Goal: Task Accomplishment & Management: Complete application form

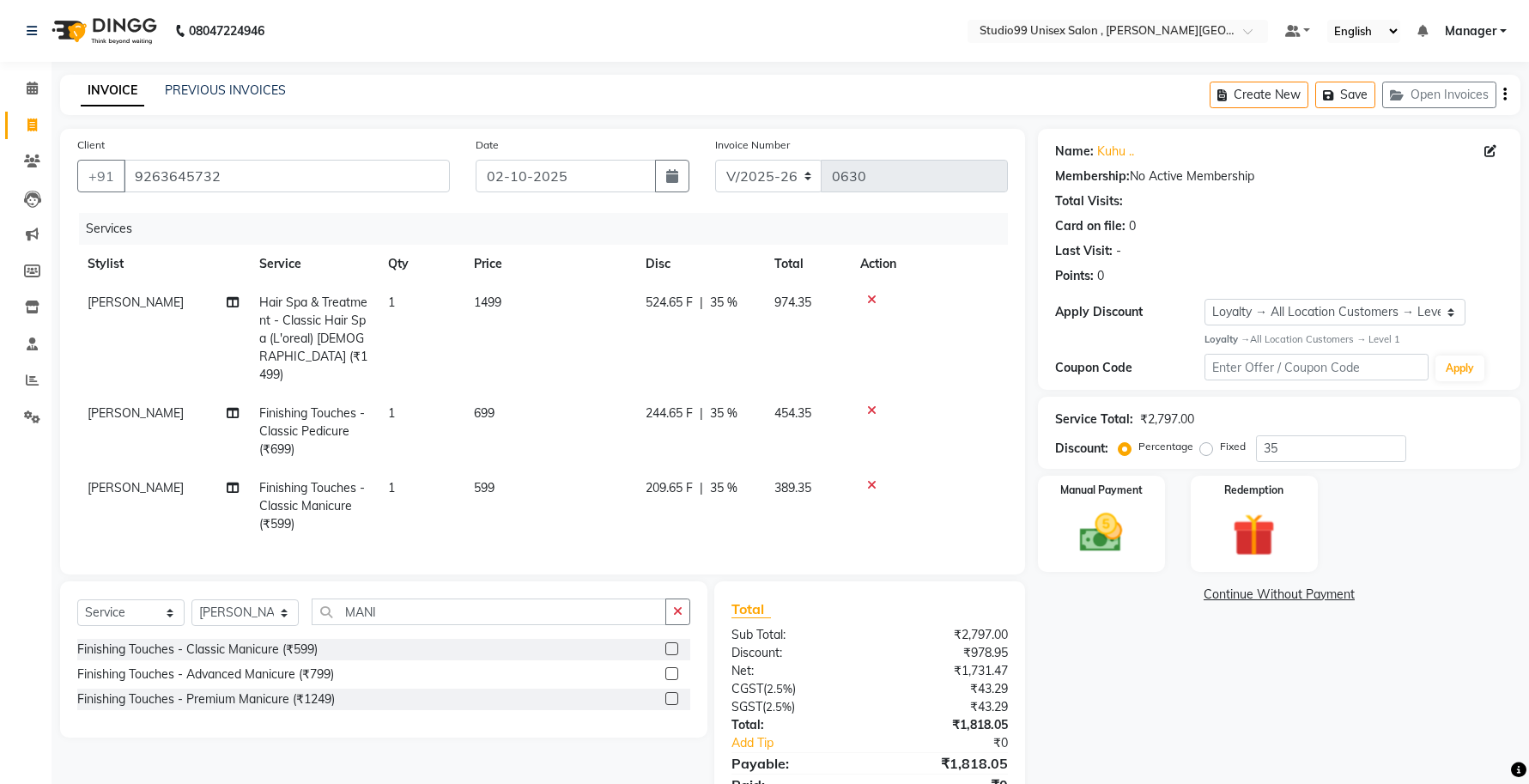
select select "7699"
select select "service"
select select "83225"
select select "1: Object"
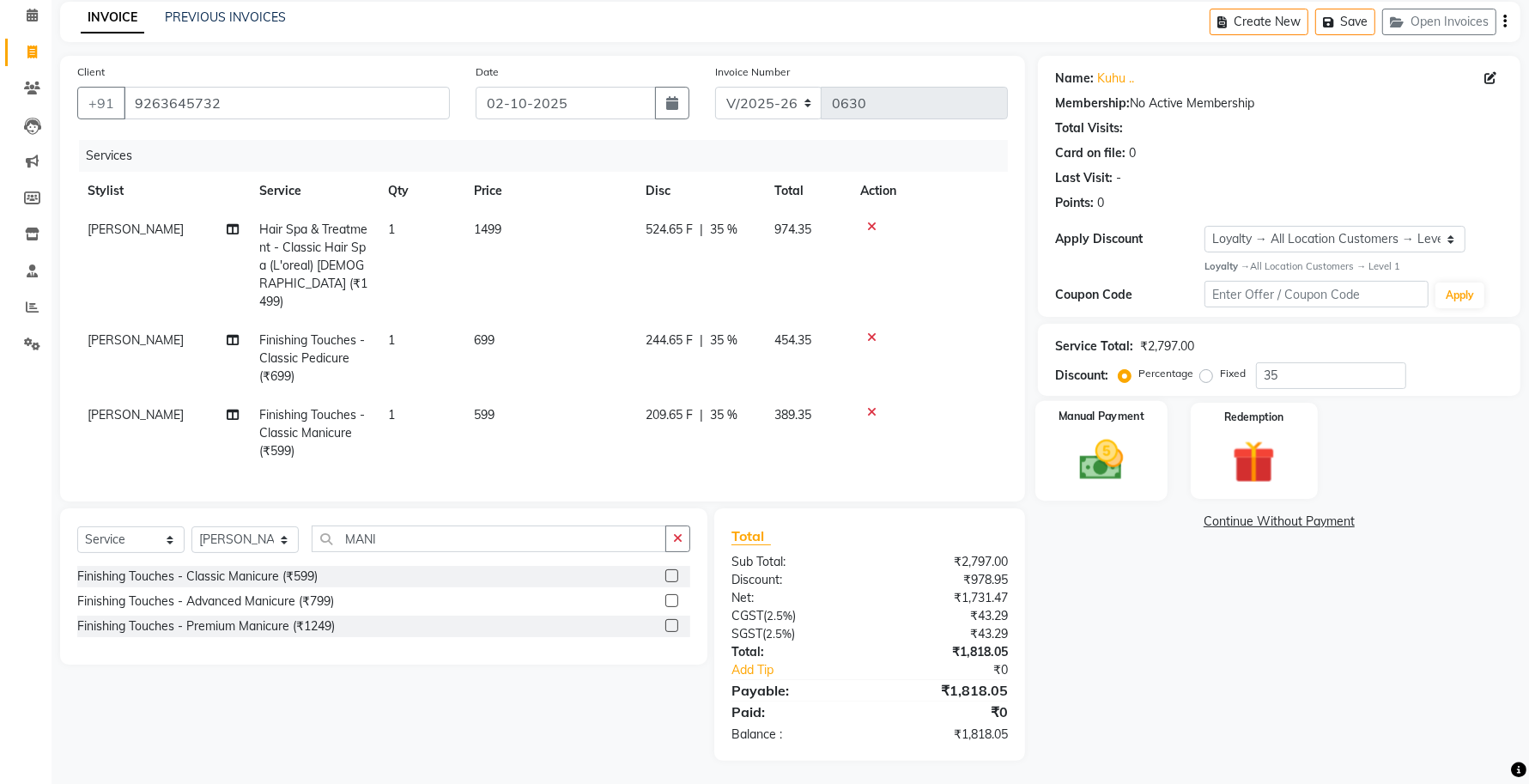
click at [1129, 474] on img at bounding box center [1101, 459] width 72 height 52
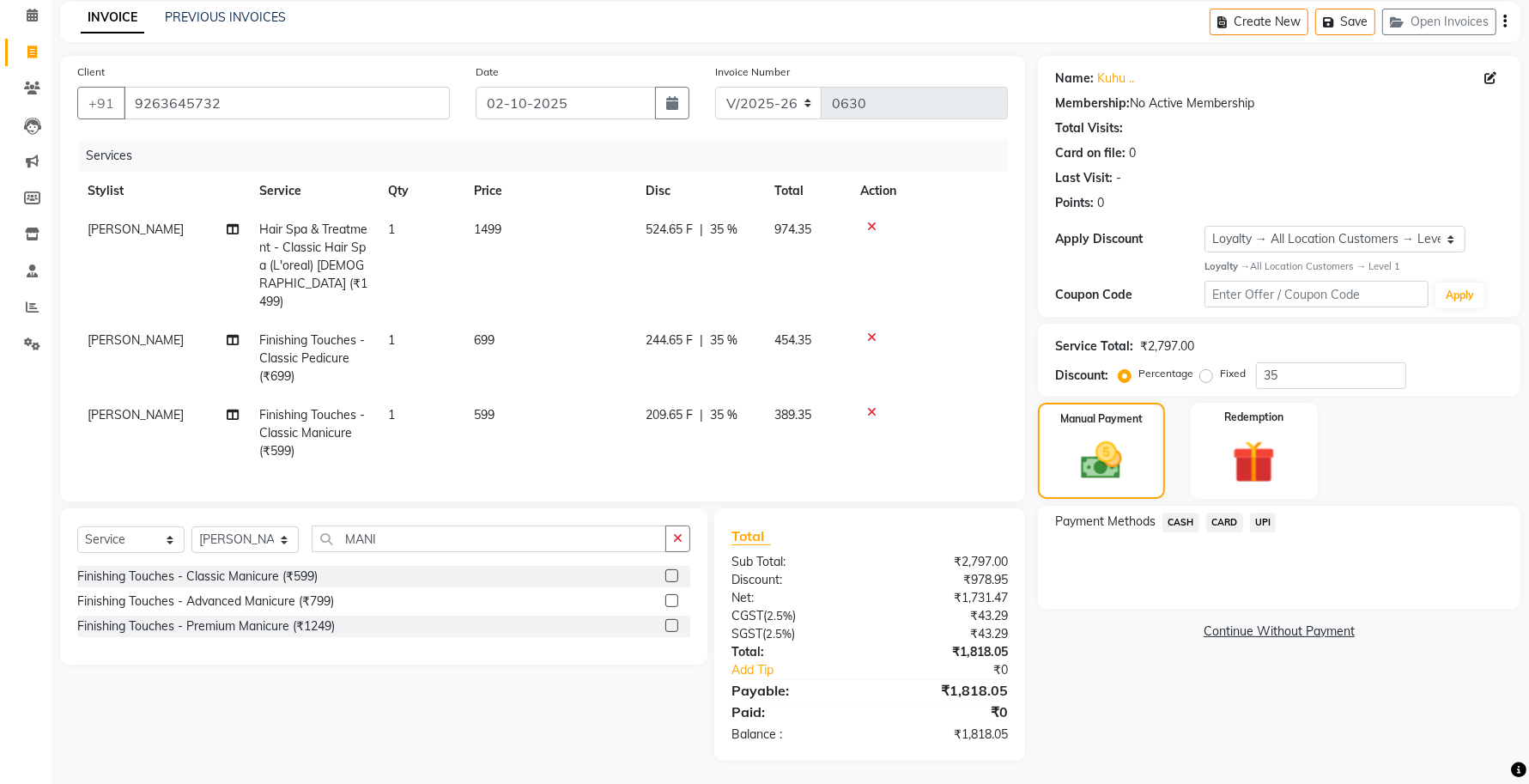
click at [1260, 520] on span "UPI" at bounding box center [1264, 522] width 26 height 20
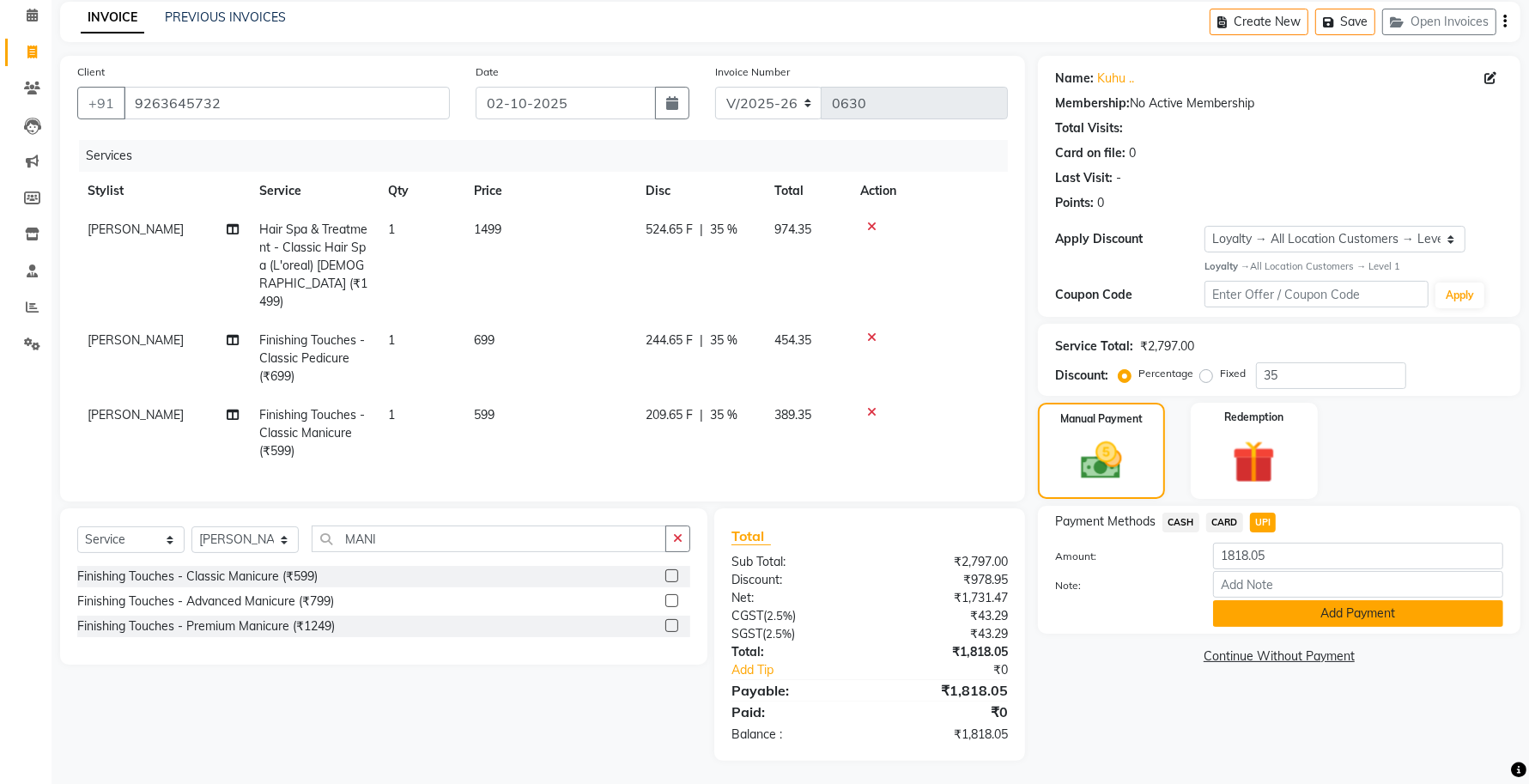
click at [1327, 619] on button "Add Payment" at bounding box center [1357, 613] width 290 height 26
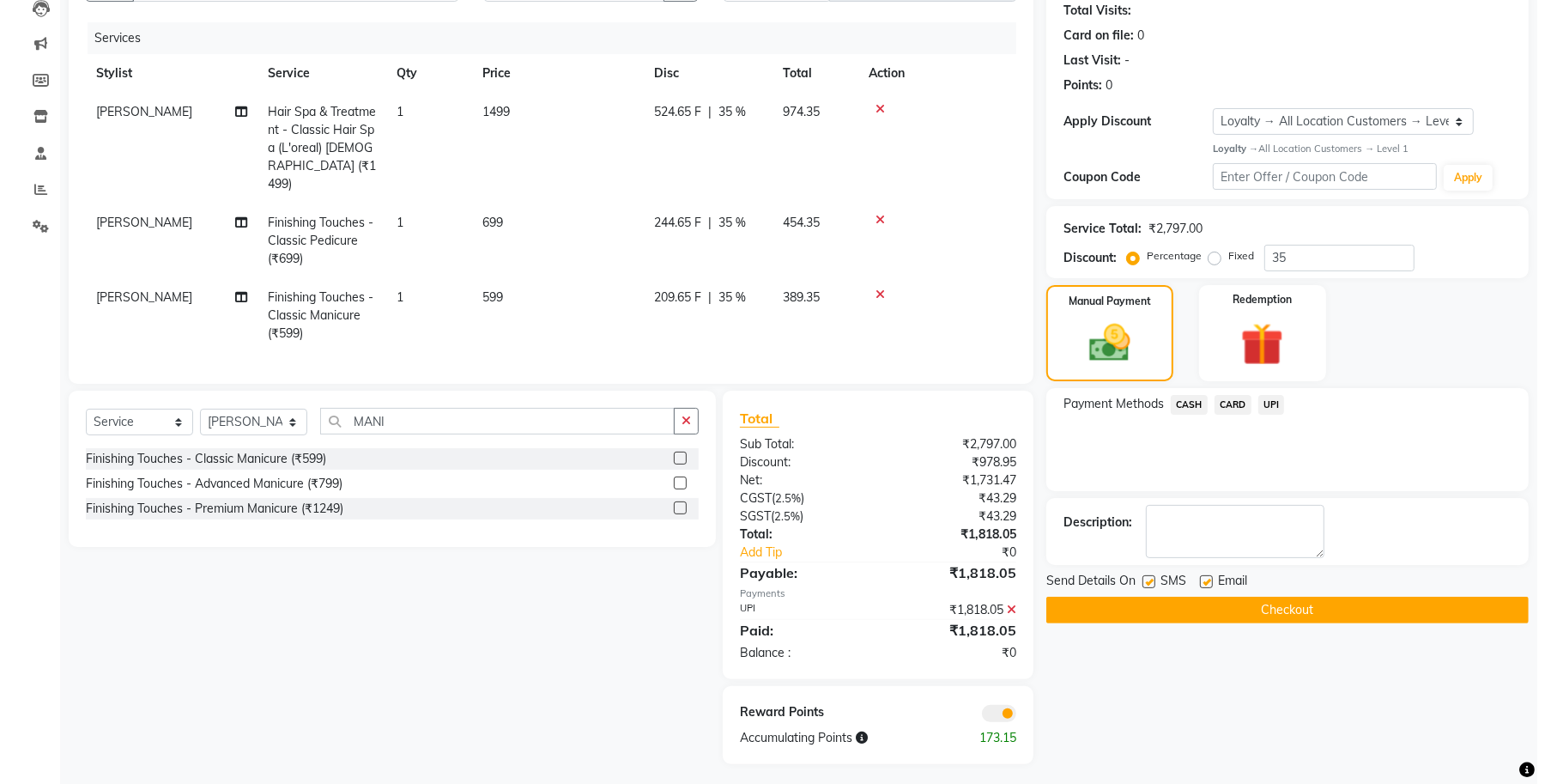
scroll to position [193, 0]
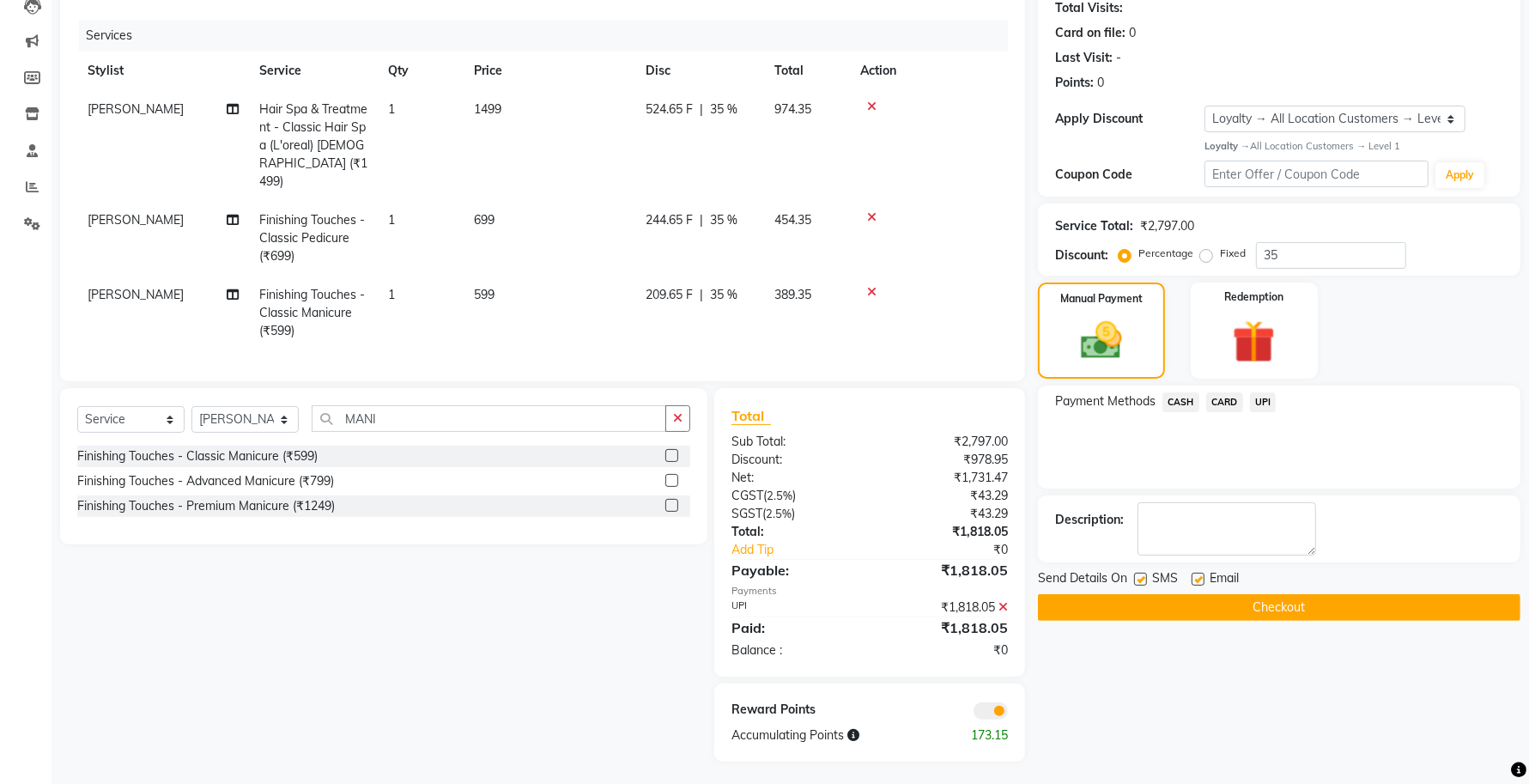
click at [989, 709] on span at bounding box center [991, 710] width 34 height 17
click at [1008, 713] on input "checkbox" at bounding box center [1008, 713] width 0 height 0
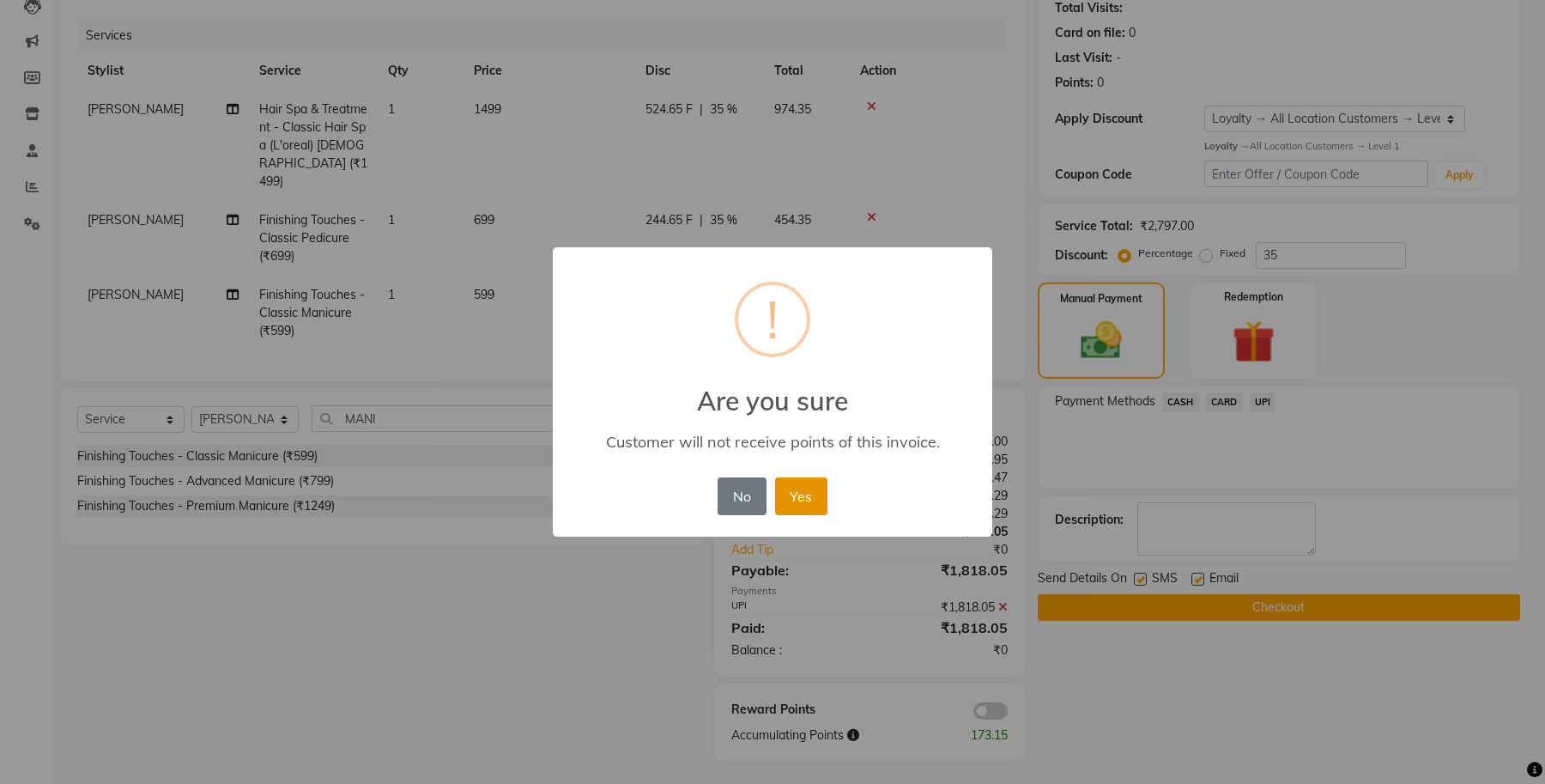
click at [804, 496] on button "Yes" at bounding box center [800, 496] width 52 height 38
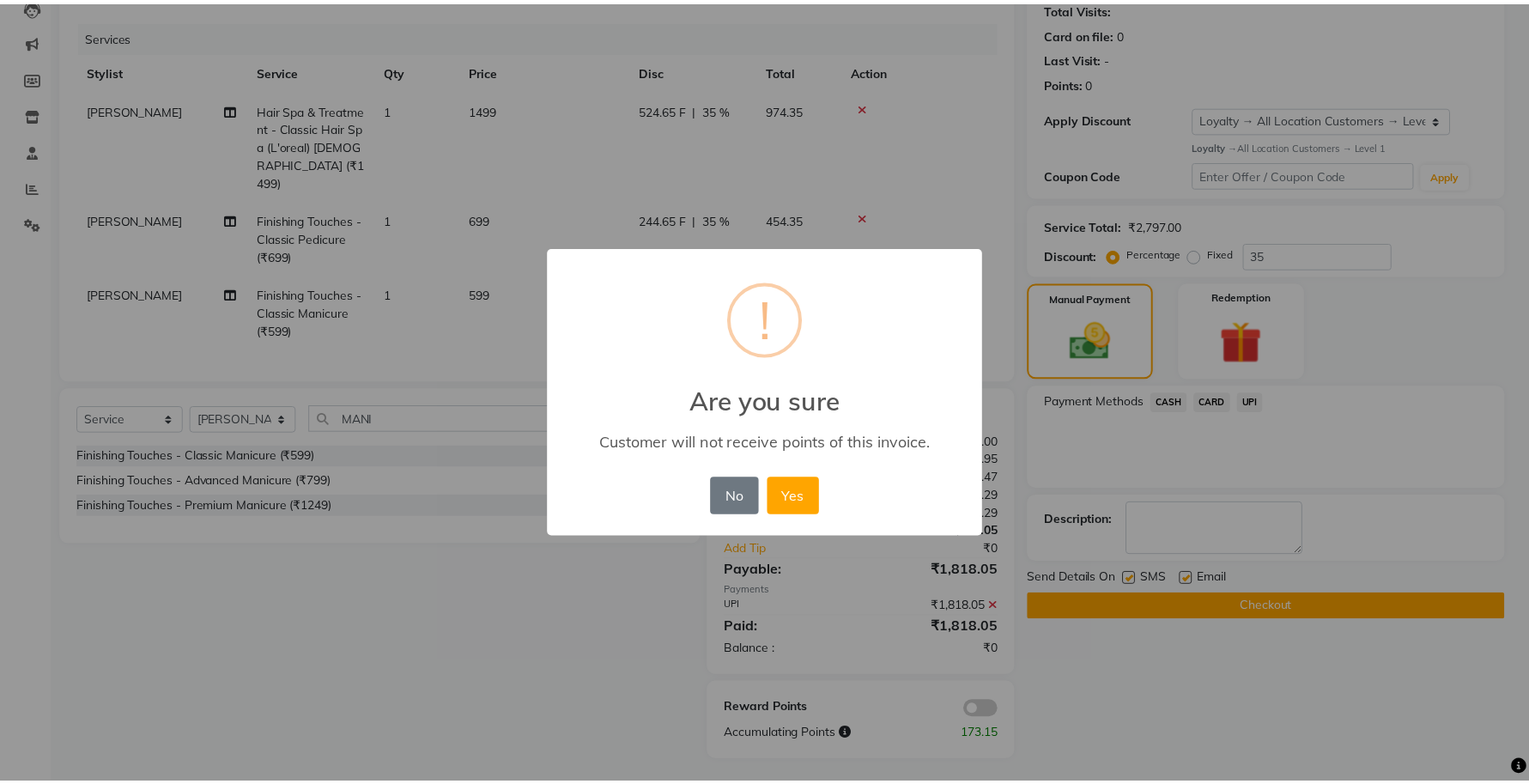
scroll to position [168, 0]
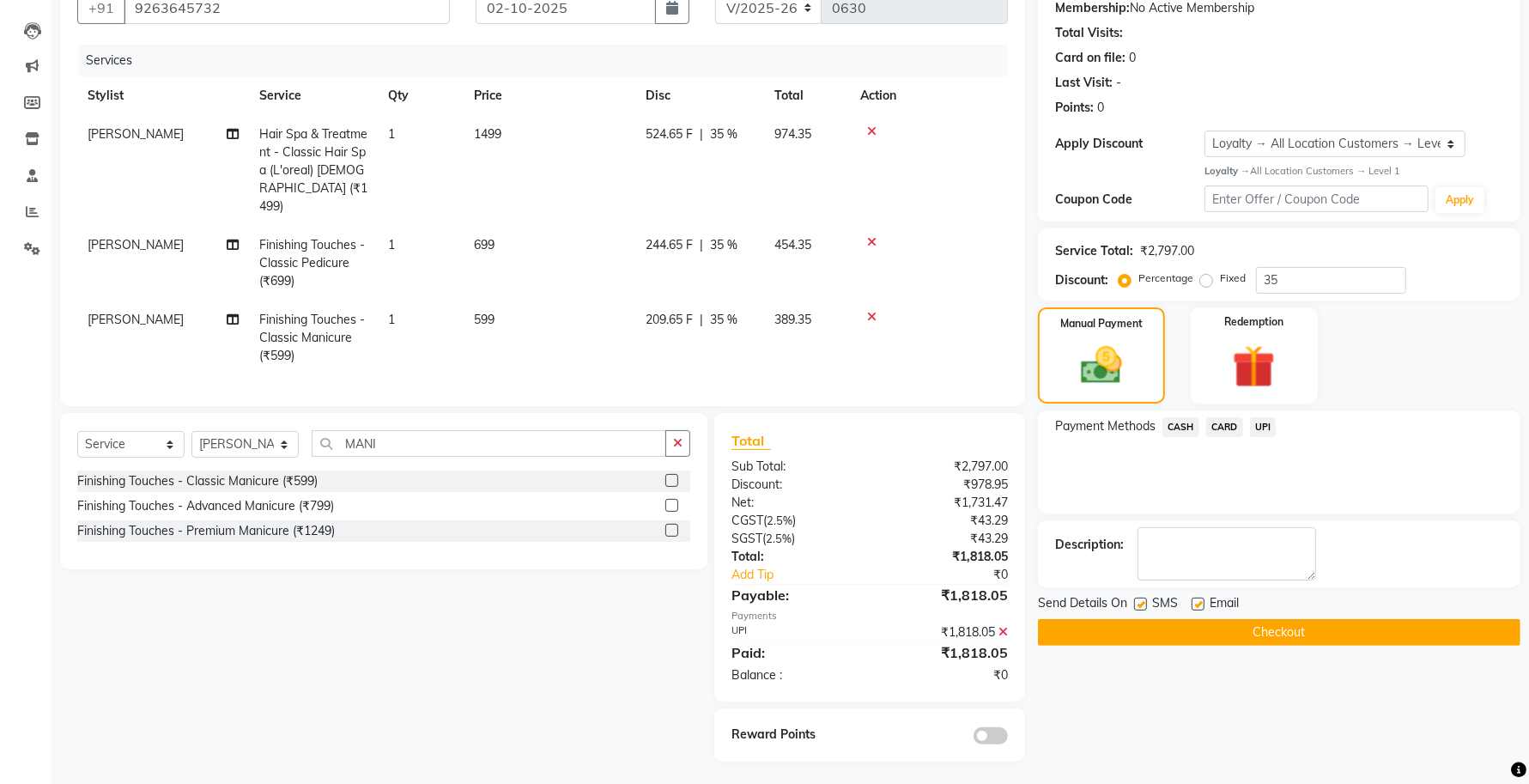
click at [1318, 636] on button "Checkout" at bounding box center [1279, 632] width 482 height 26
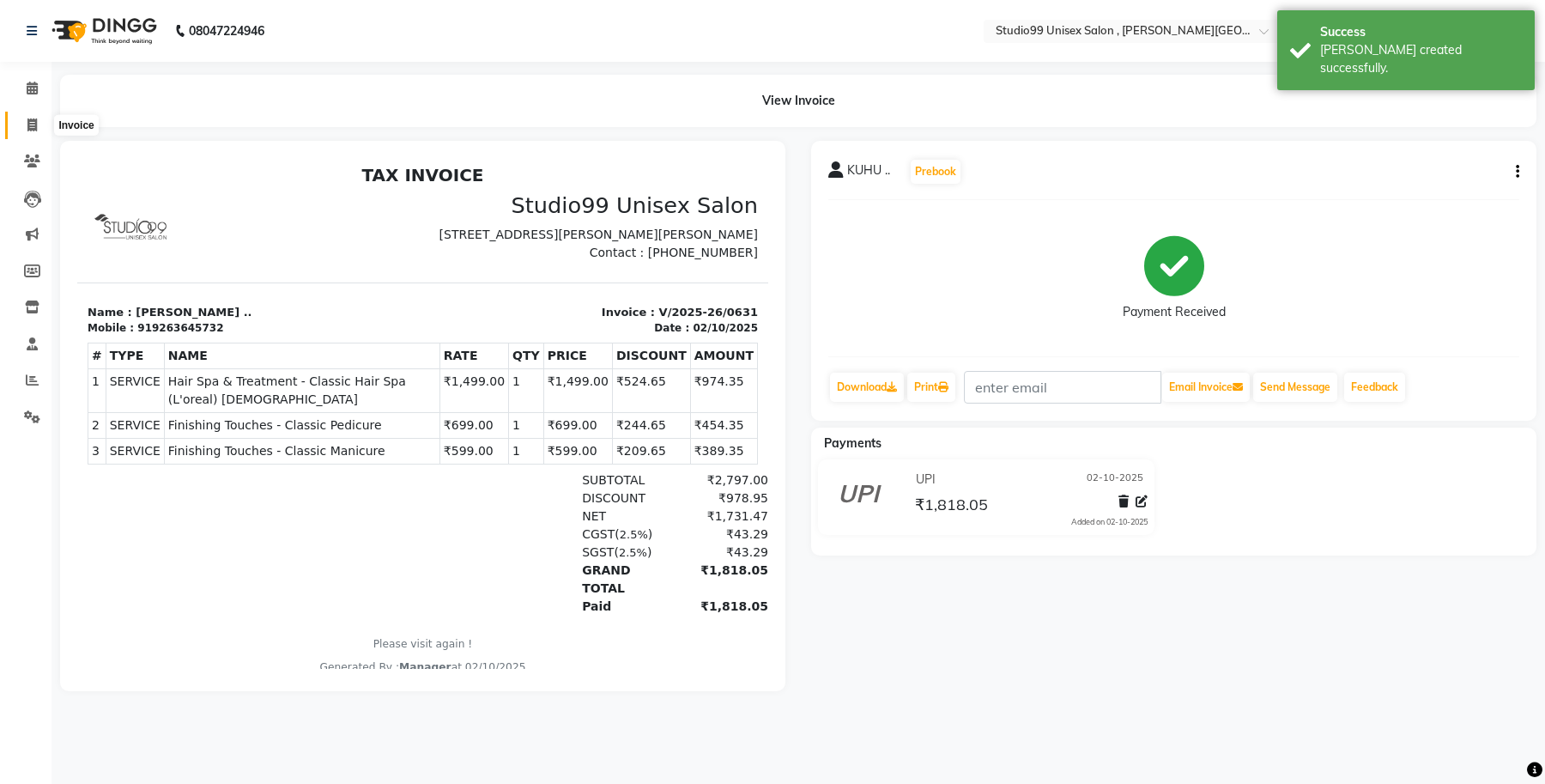
click at [28, 126] on icon at bounding box center [32, 125] width 9 height 13
select select "7699"
select select "service"
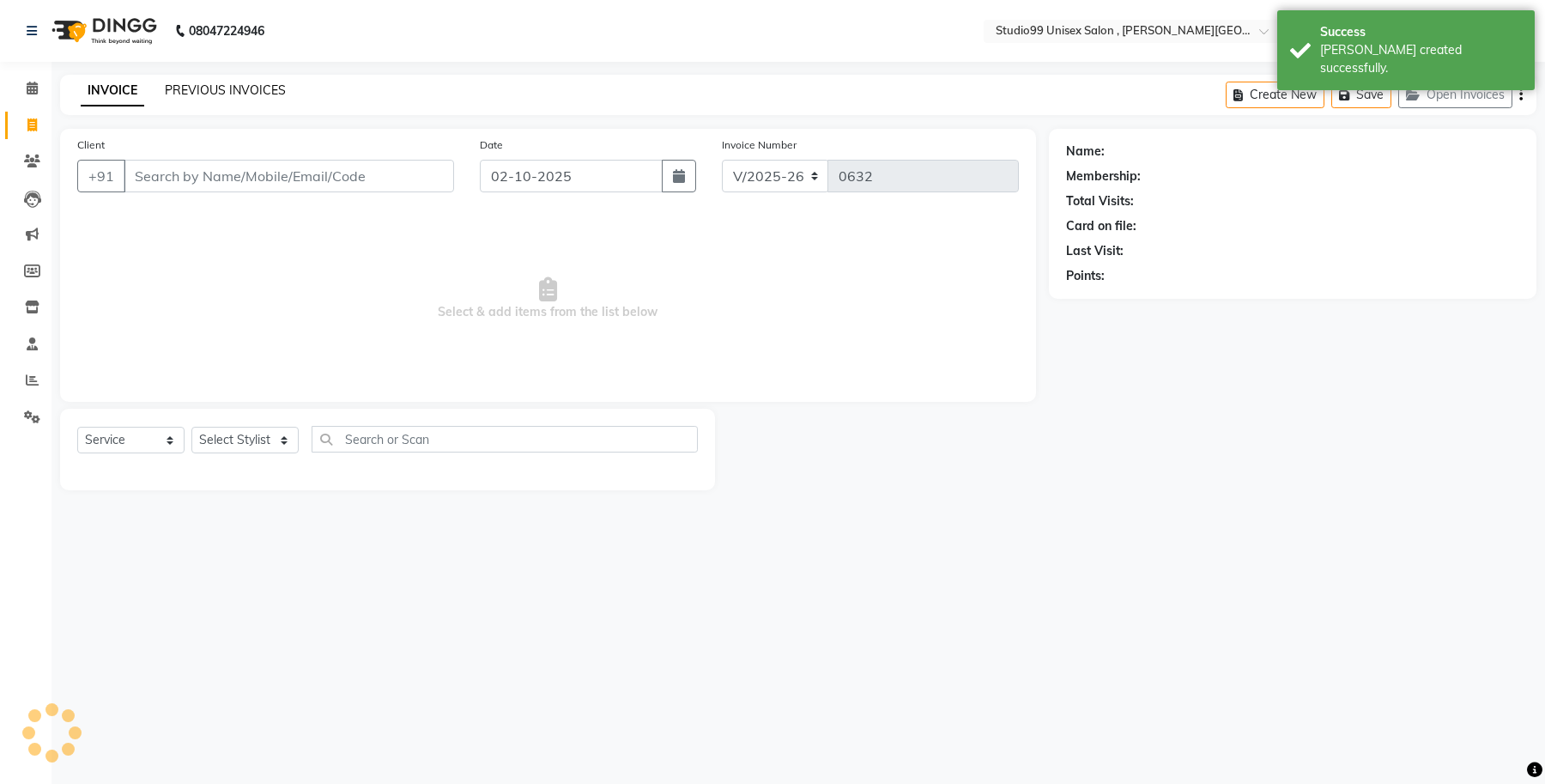
click at [212, 86] on link "PREVIOUS INVOICES" at bounding box center [226, 90] width 121 height 15
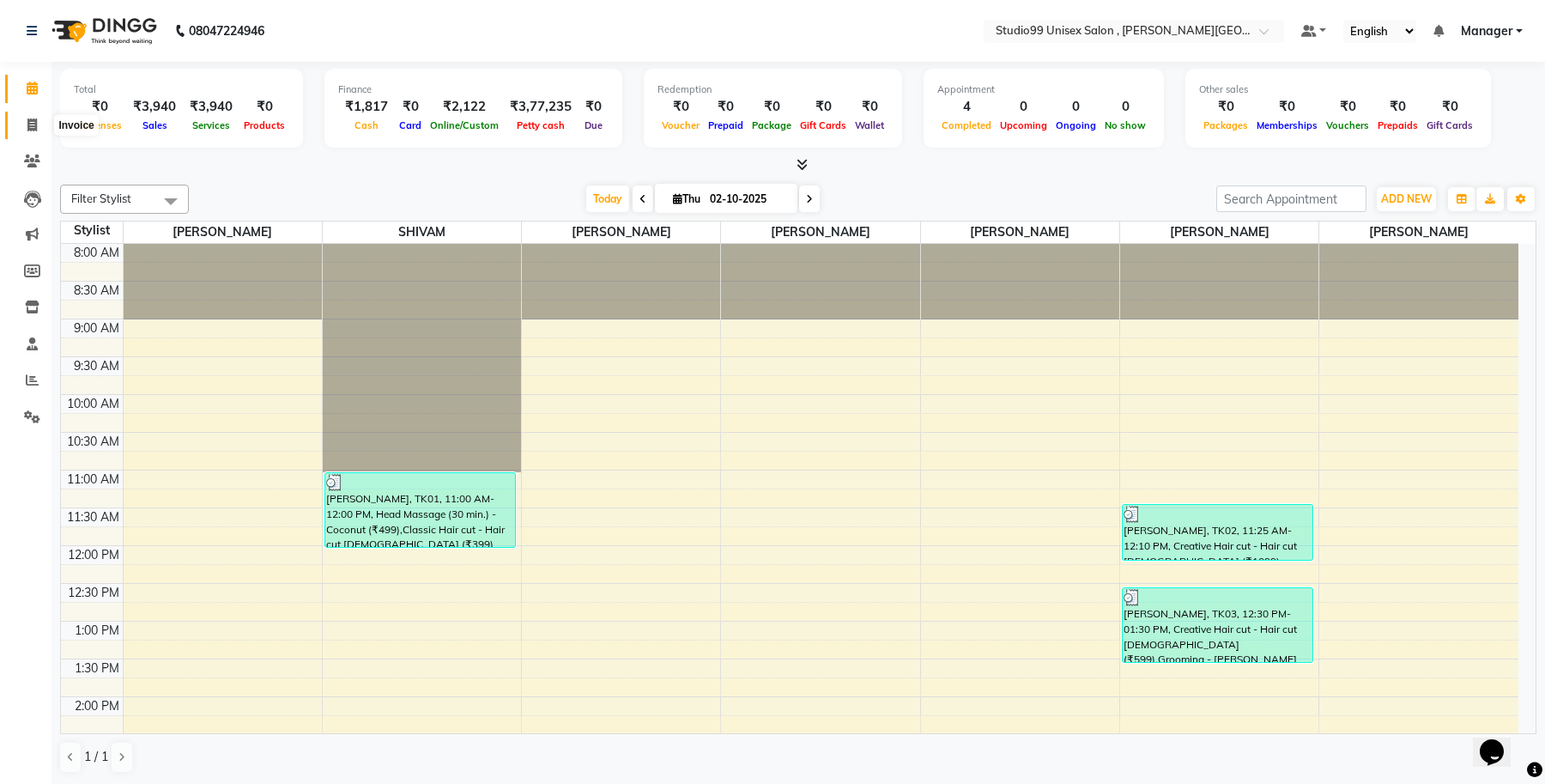
click at [23, 130] on span at bounding box center [32, 125] width 30 height 20
select select "service"
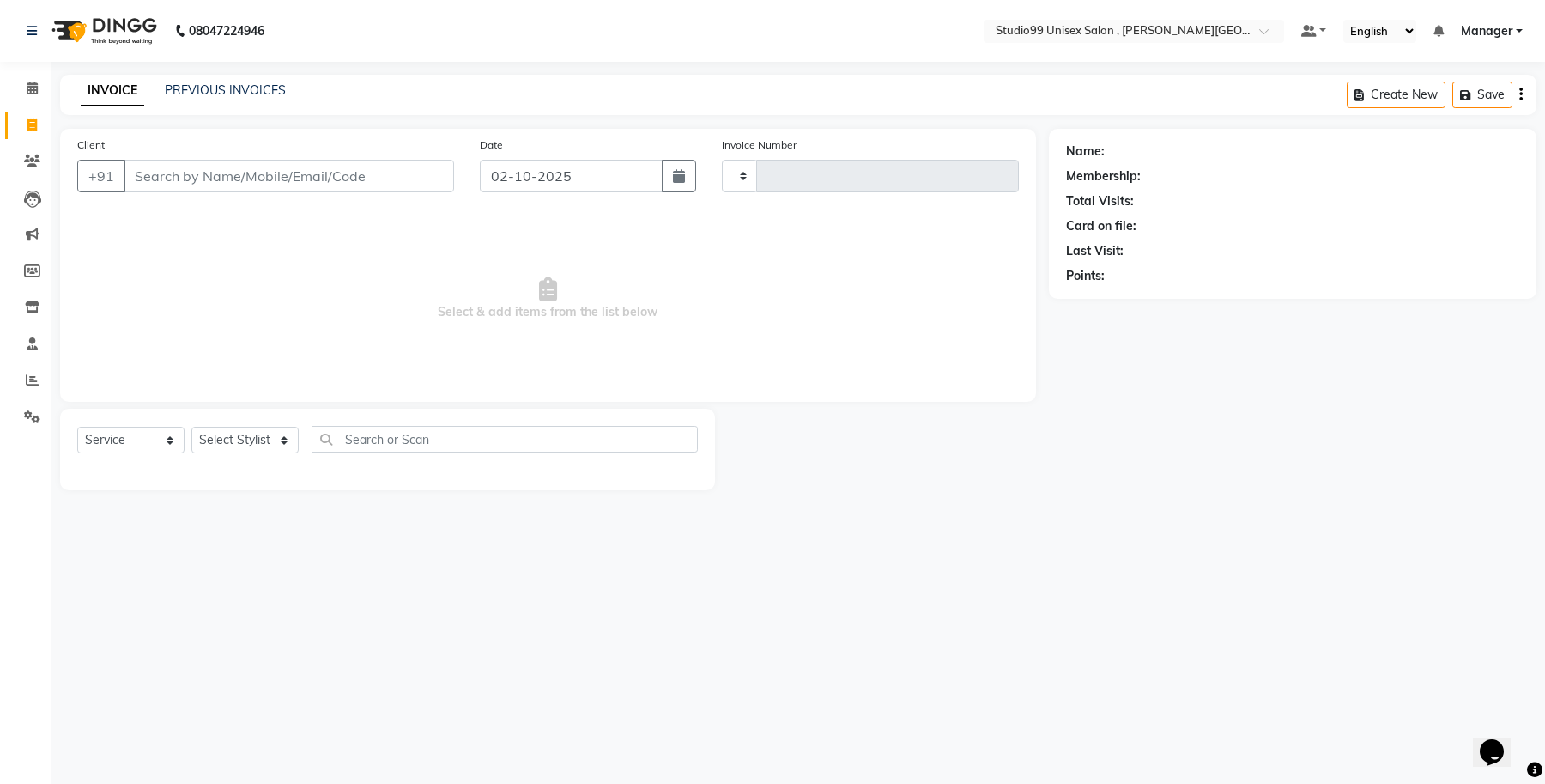
type input "0630"
select select "7699"
click at [277, 436] on select "Select Stylist [PERSON_NAME] [PERSON_NAME] [PERSON_NAME] Manager [PERSON_NAME]" at bounding box center [245, 440] width 108 height 26
select select "69101"
click at [192, 426] on select "Select Stylist [PERSON_NAME] [PERSON_NAME] [PERSON_NAME] Manager [PERSON_NAME]" at bounding box center [245, 440] width 108 height 26
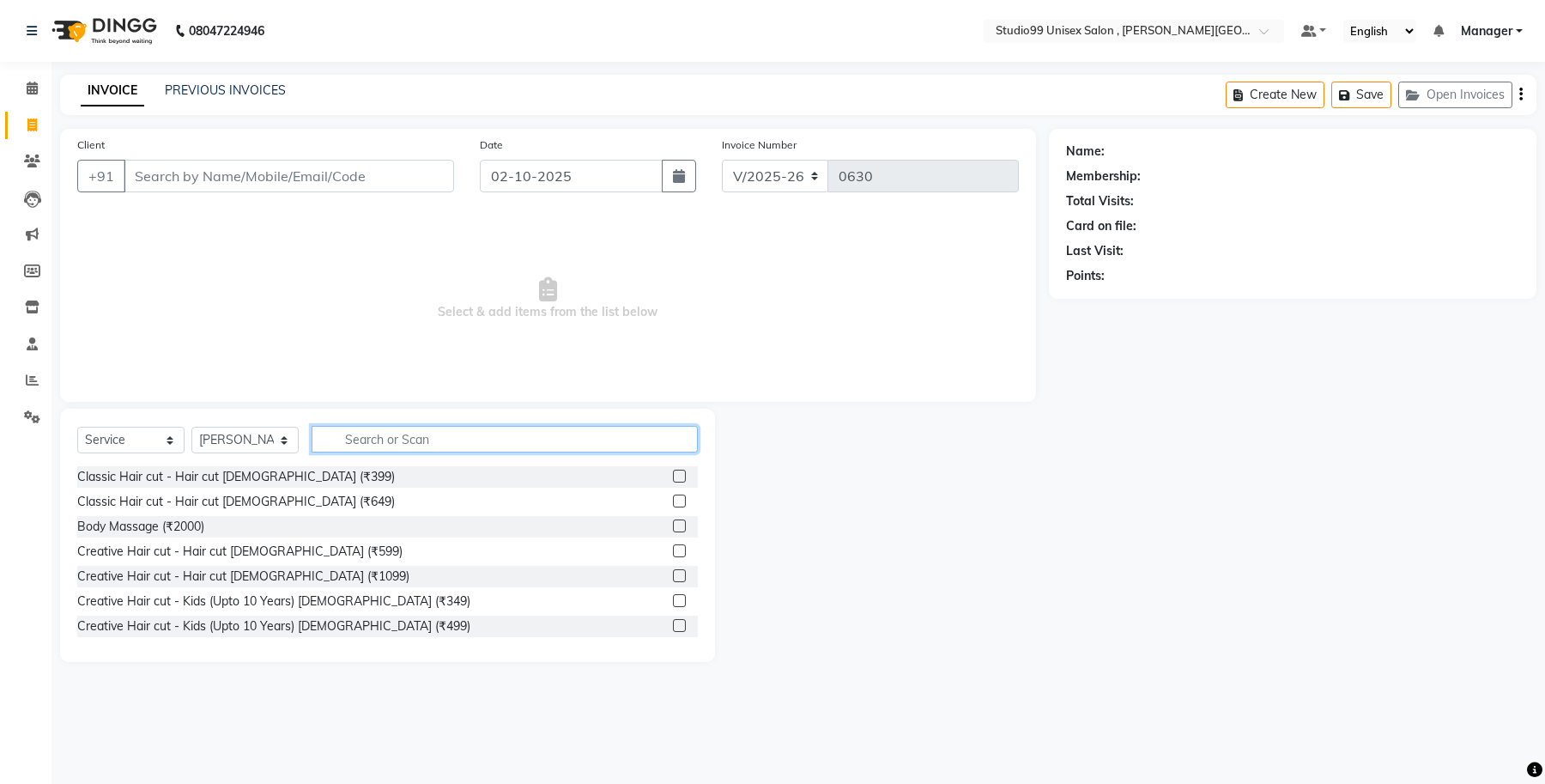
click at [447, 432] on input "text" at bounding box center [504, 439] width 386 height 26
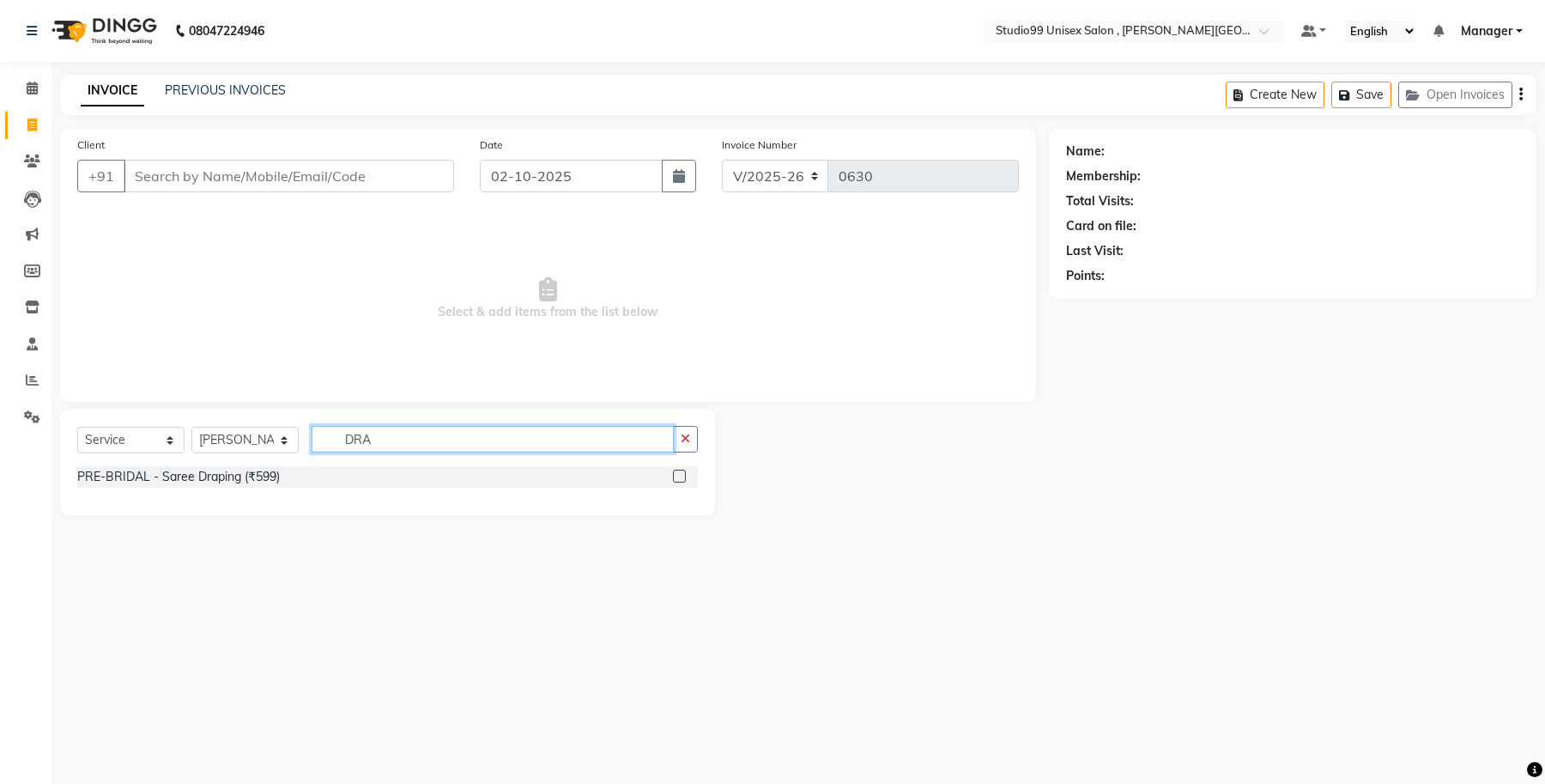
type input "DRA"
click at [680, 476] on label at bounding box center [680, 476] width 13 height 13
click at [680, 476] on input "checkbox" at bounding box center [679, 476] width 11 height 11
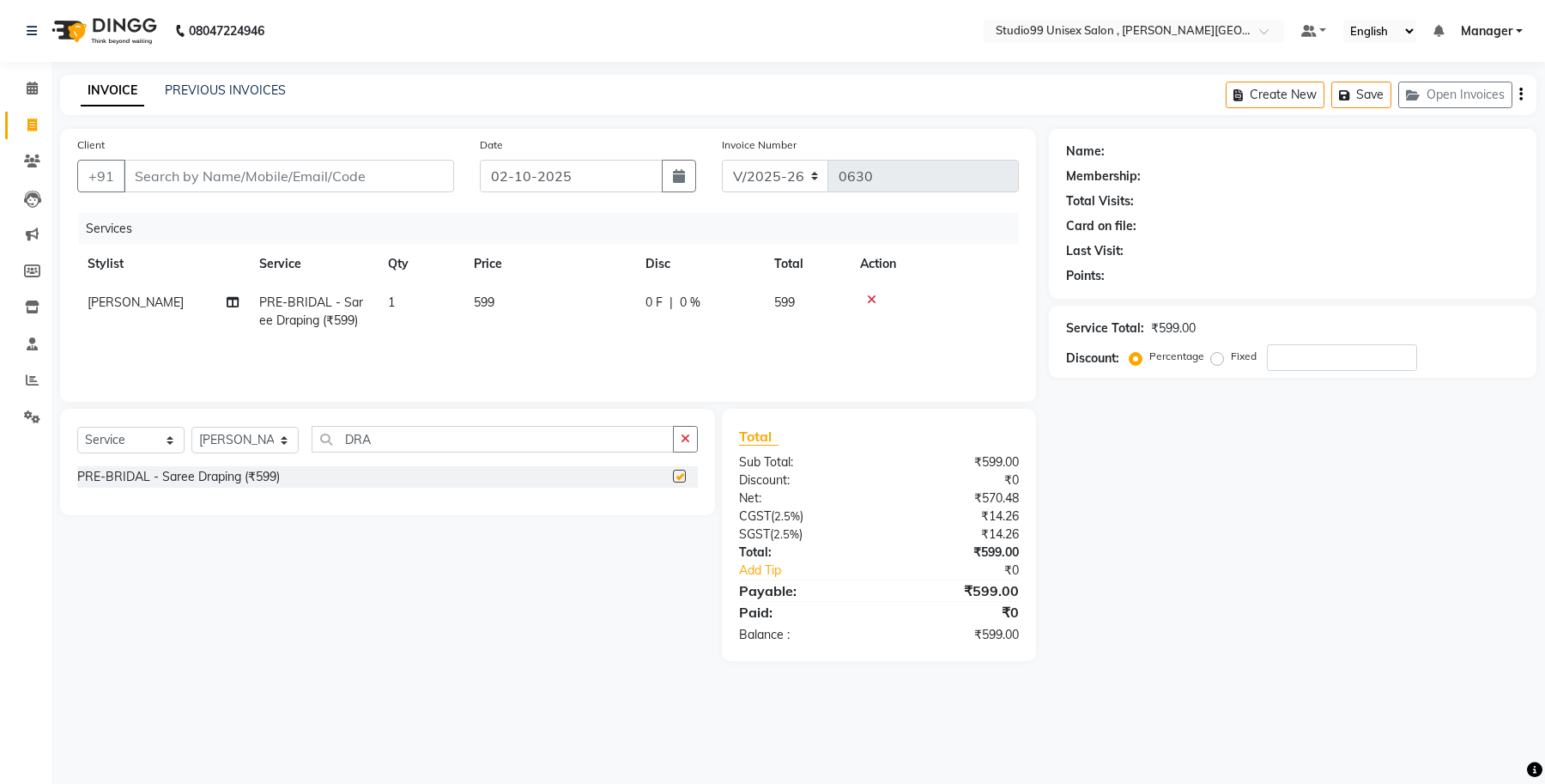
checkbox input "false"
click at [267, 442] on select "Select Stylist [PERSON_NAME] [PERSON_NAME] [PERSON_NAME] Manager [PERSON_NAME]" at bounding box center [245, 440] width 108 height 26
select select "69098"
click at [192, 426] on select "Select Stylist [PERSON_NAME] [PERSON_NAME] [PERSON_NAME] Manager [PERSON_NAME]" at bounding box center [245, 440] width 108 height 26
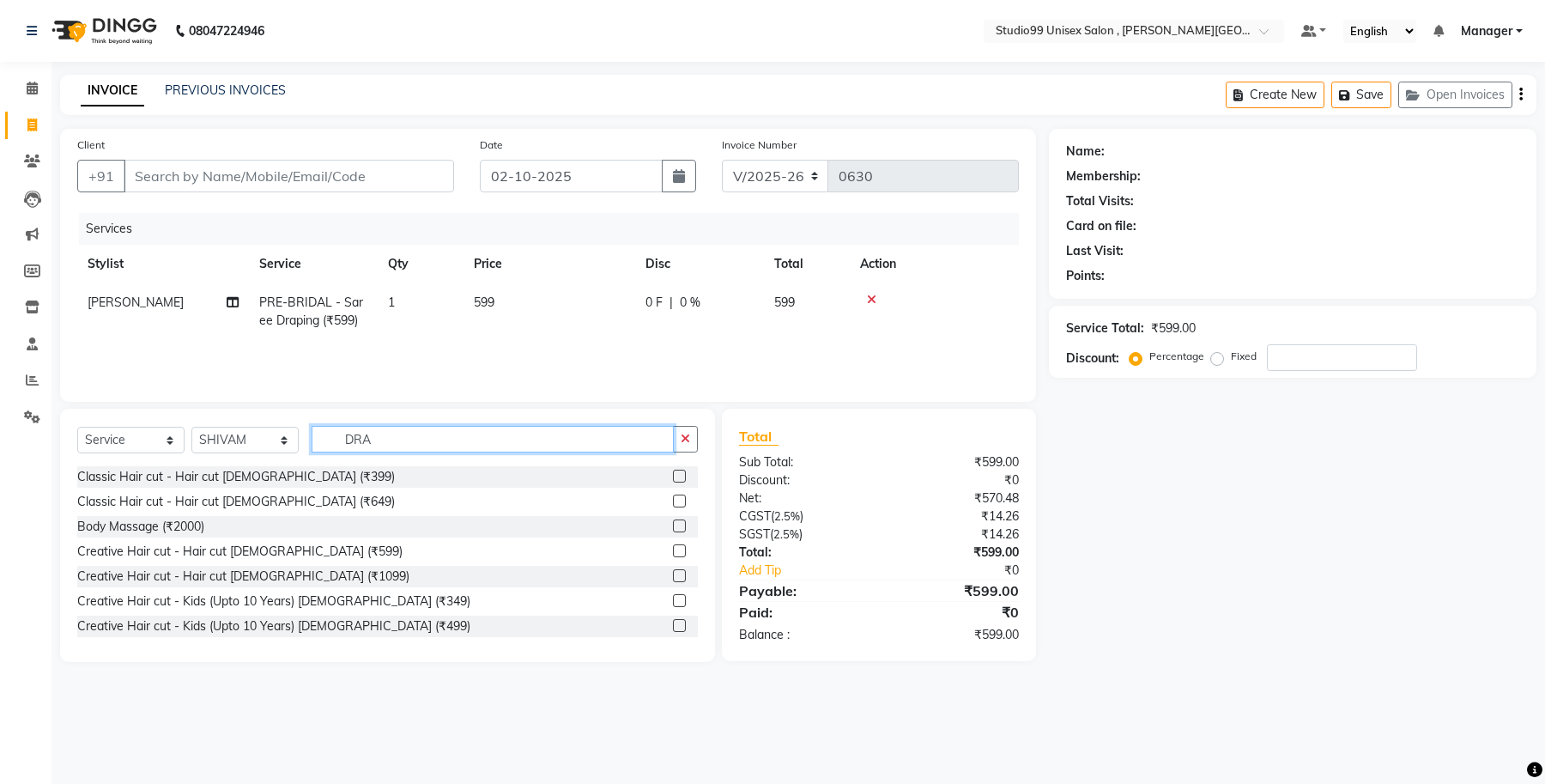
drag, startPoint x: 452, startPoint y: 431, endPoint x: 306, endPoint y: 429, distance: 146.0
click at [306, 429] on div "Select Service Product Membership Package Voucher Prepaid Gift Card Select Styl…" at bounding box center [388, 445] width 621 height 41
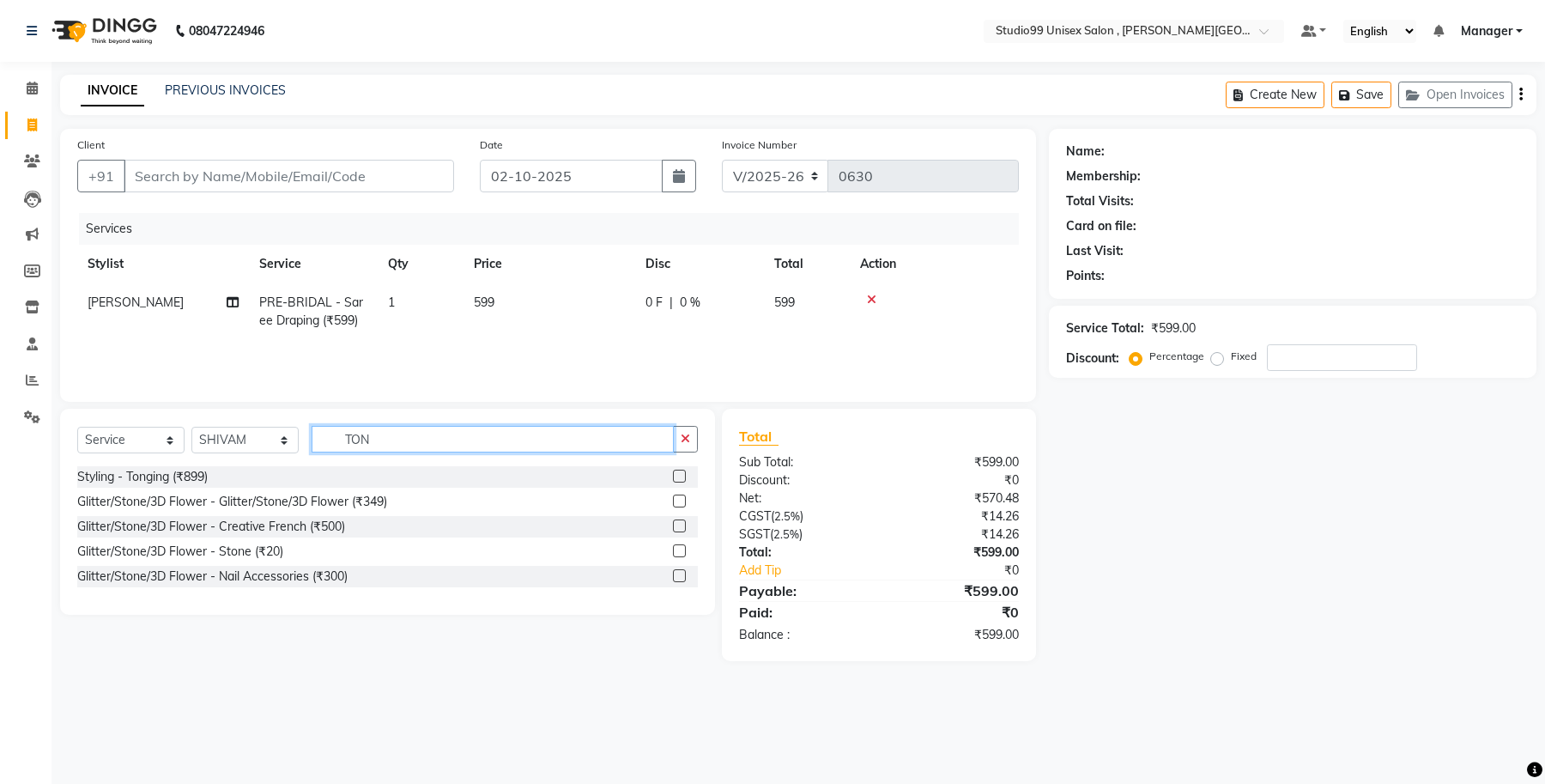
type input "TON"
click at [674, 477] on label at bounding box center [680, 476] width 13 height 13
click at [674, 477] on input "checkbox" at bounding box center [679, 476] width 11 height 11
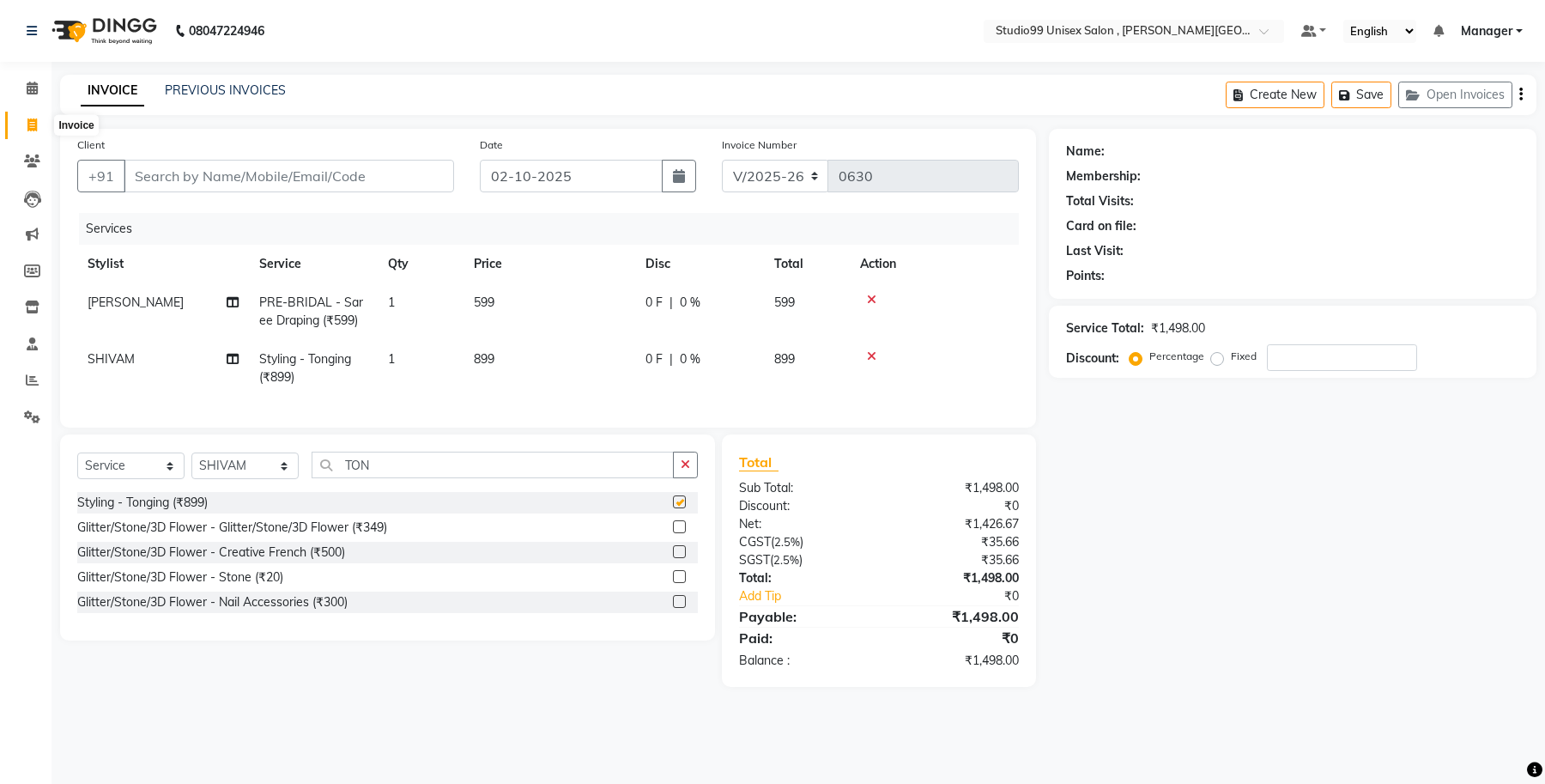
checkbox input "false"
click at [294, 168] on input "Client" at bounding box center [289, 175] width 330 height 33
type input "9"
type input "0"
type input "9340252403"
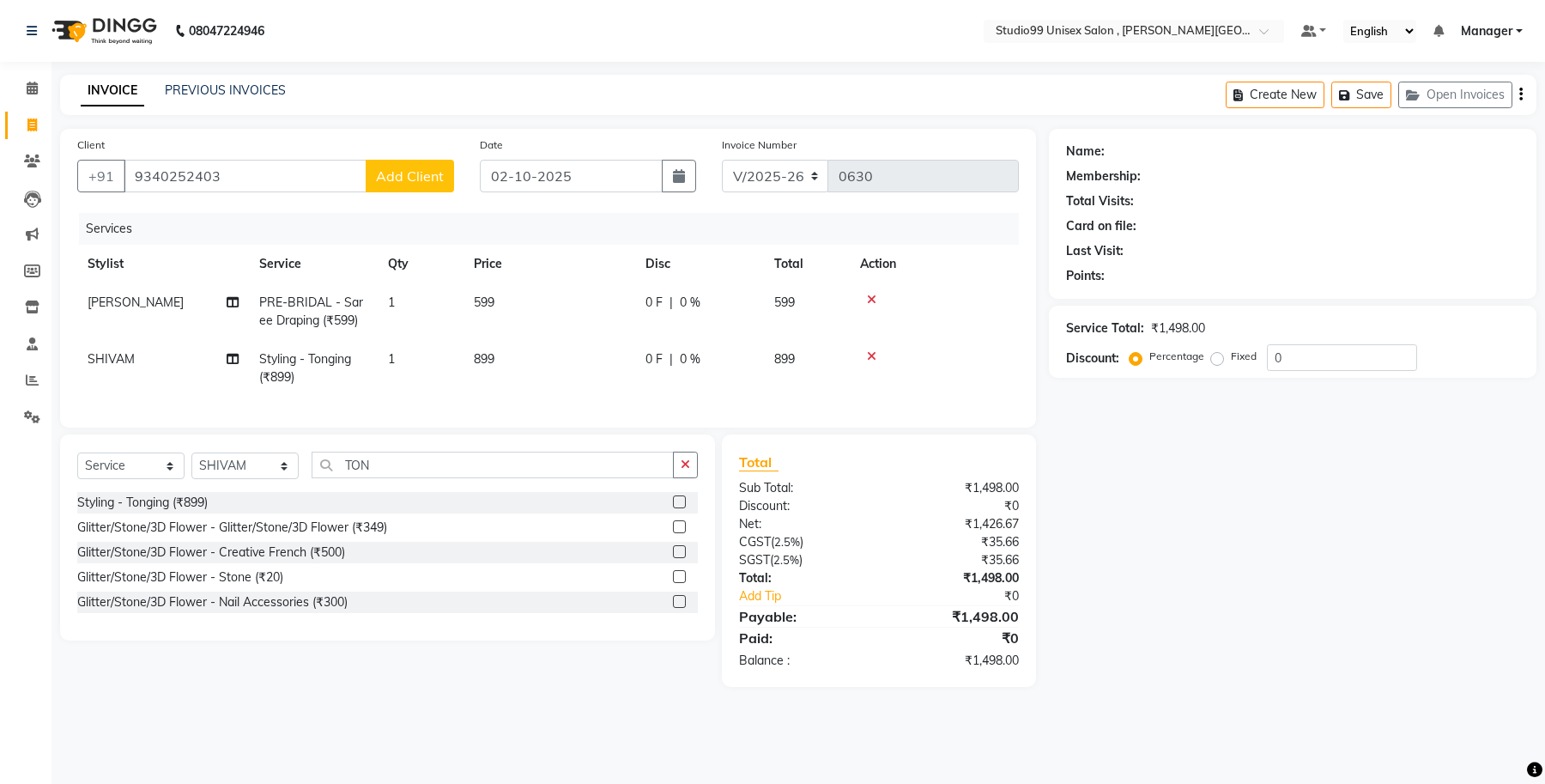
click at [422, 182] on span "Add Client" at bounding box center [410, 175] width 68 height 17
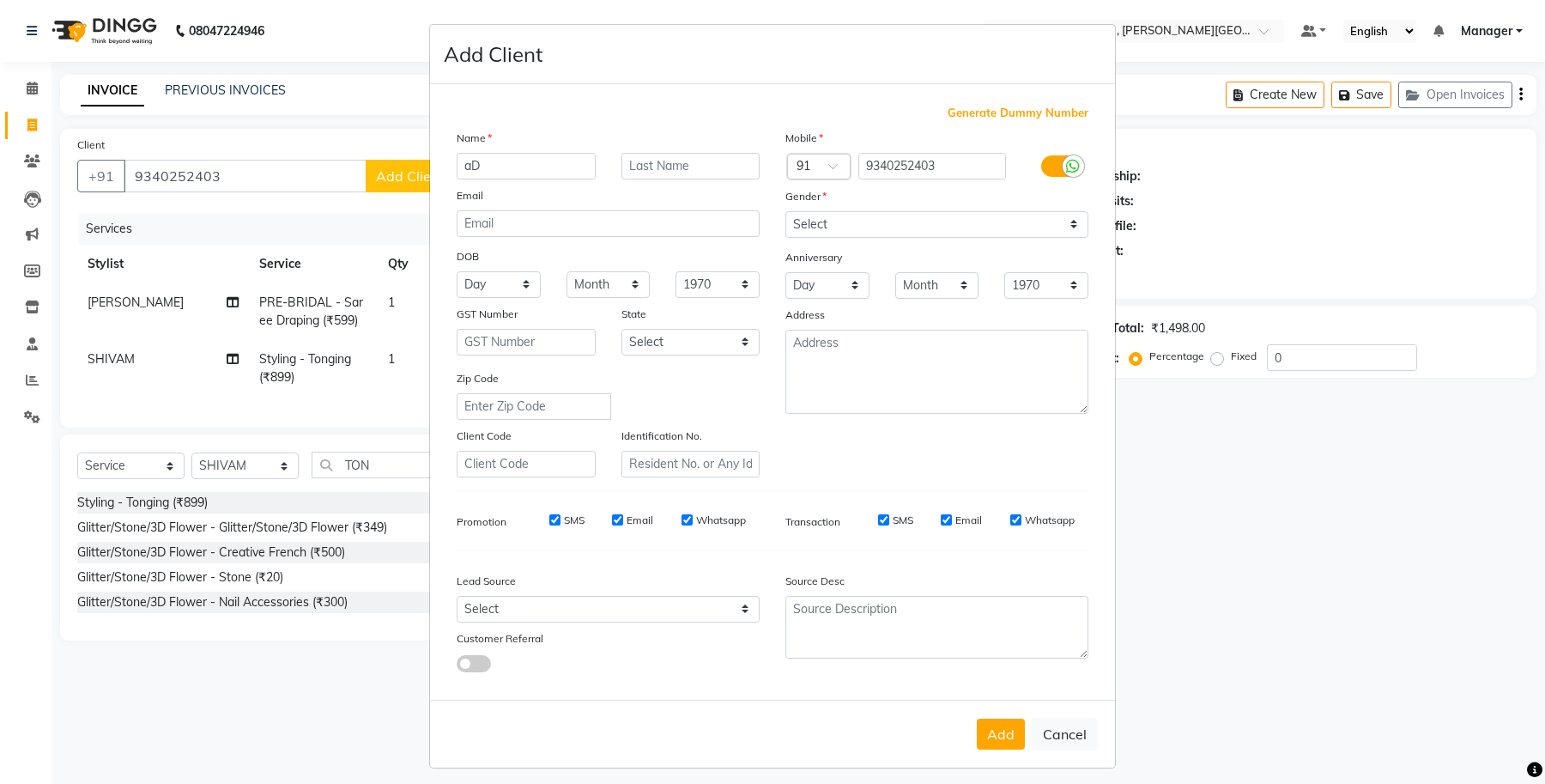
type input "a"
click at [519, 157] on input "text" at bounding box center [526, 166] width 139 height 26
type input "Aditi"
click at [996, 233] on select "Select [DEMOGRAPHIC_DATA] [DEMOGRAPHIC_DATA] Other Prefer Not To Say" at bounding box center [936, 225] width 303 height 26
select select "[DEMOGRAPHIC_DATA]"
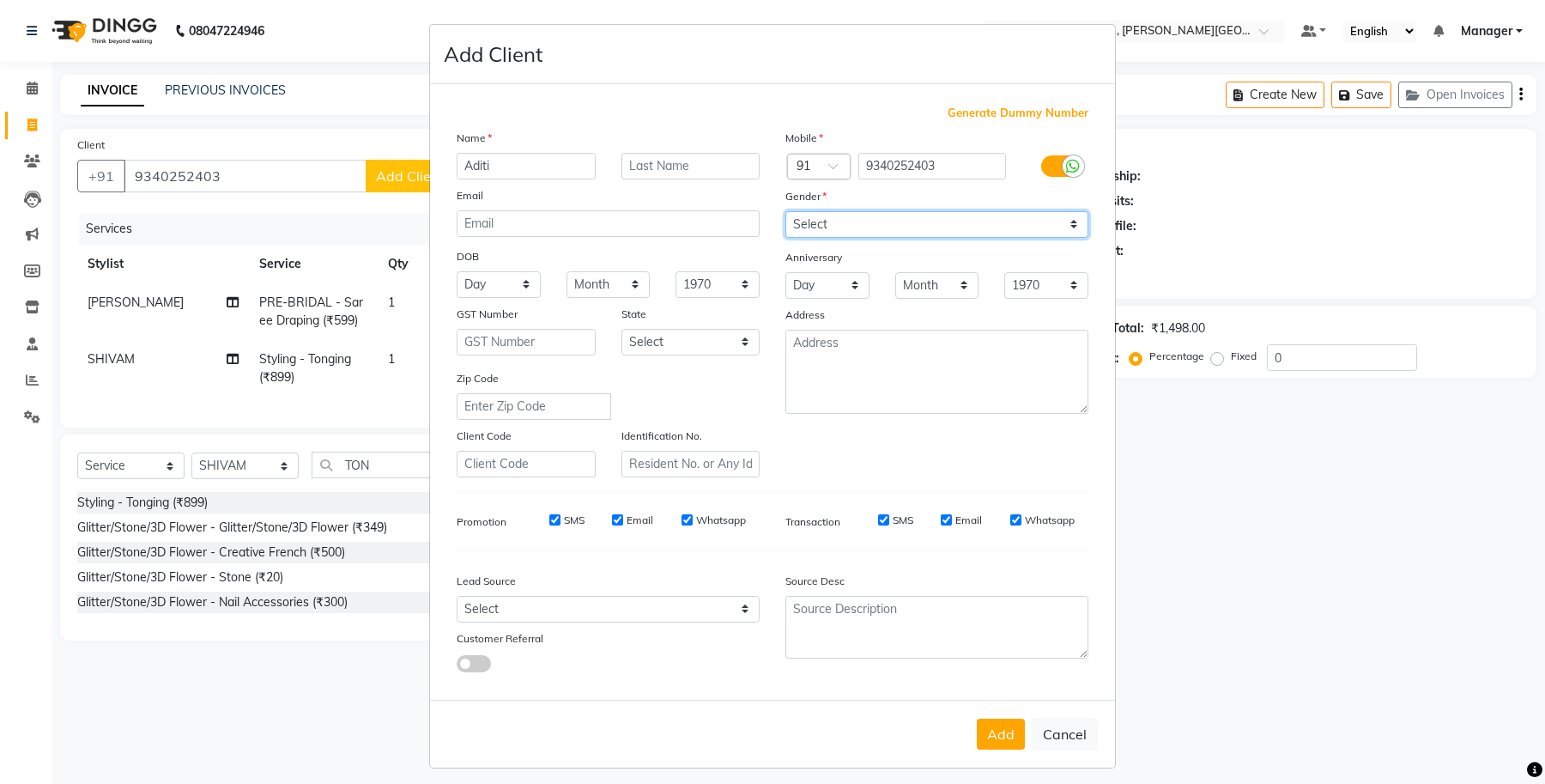
click at [785, 211] on select "Select [DEMOGRAPHIC_DATA] [DEMOGRAPHIC_DATA] Other Prefer Not To Say" at bounding box center [936, 225] width 303 height 26
click at [998, 727] on button "Add" at bounding box center [1000, 733] width 48 height 31
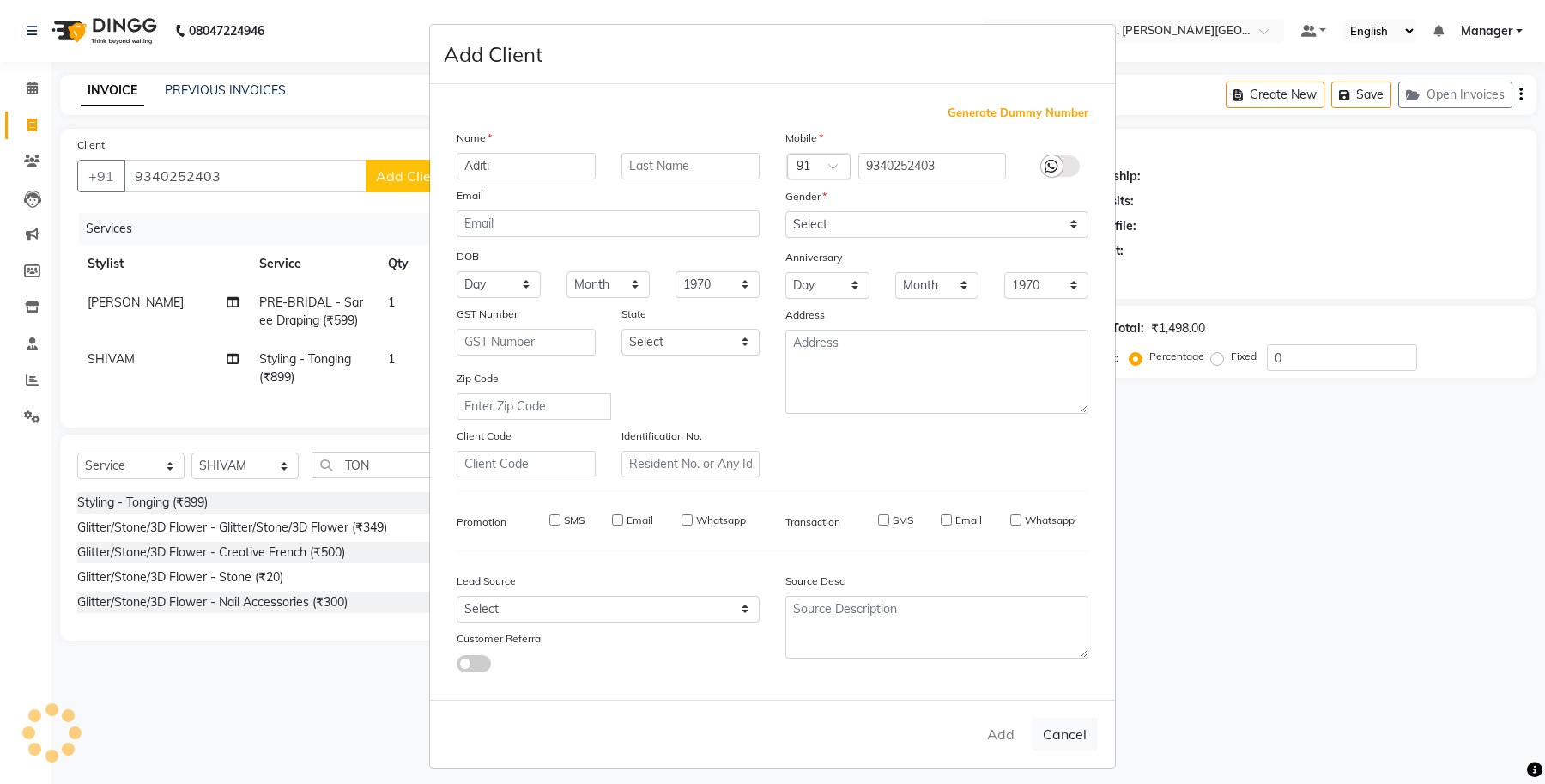
select select
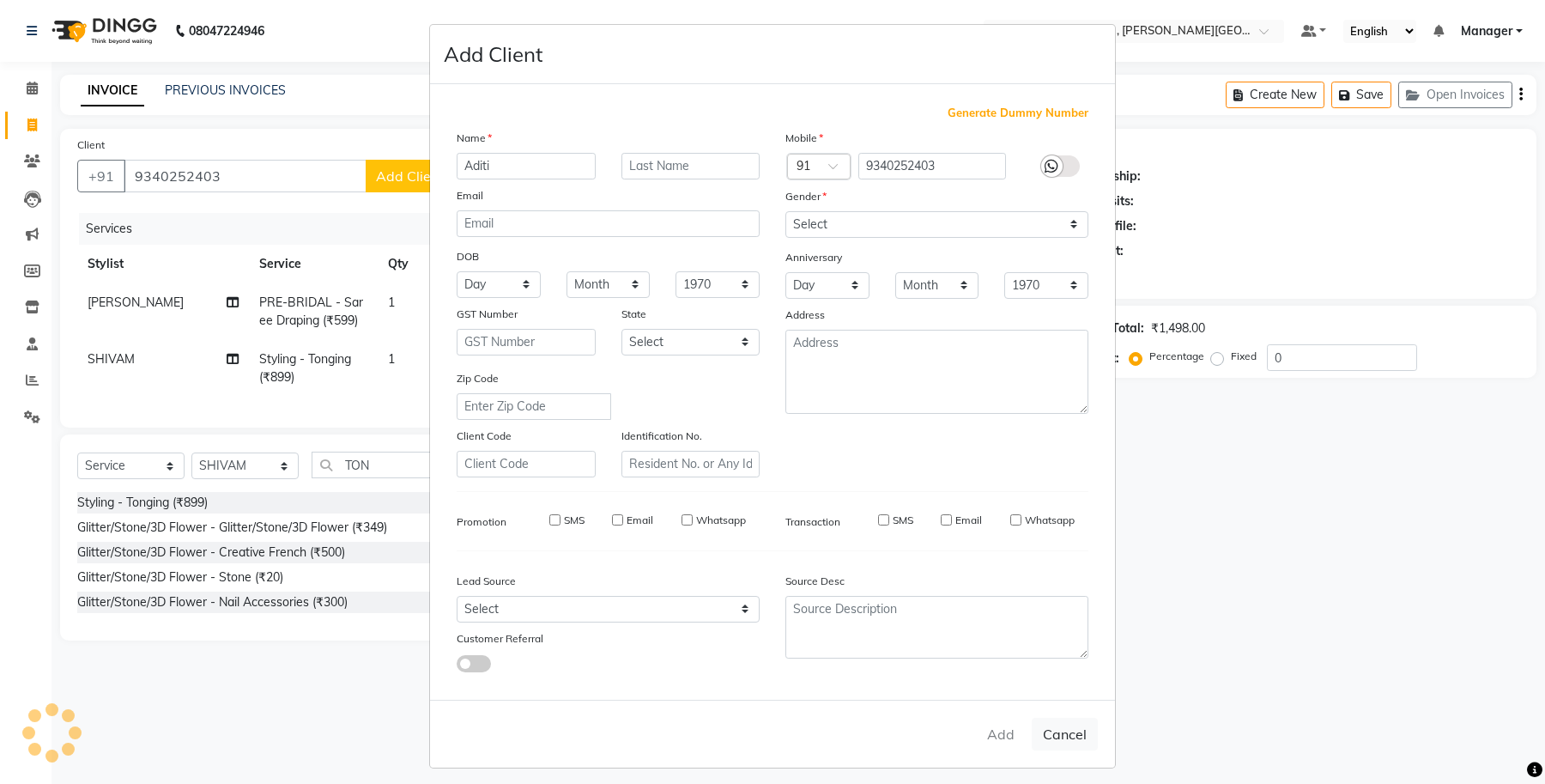
select select
checkbox input "false"
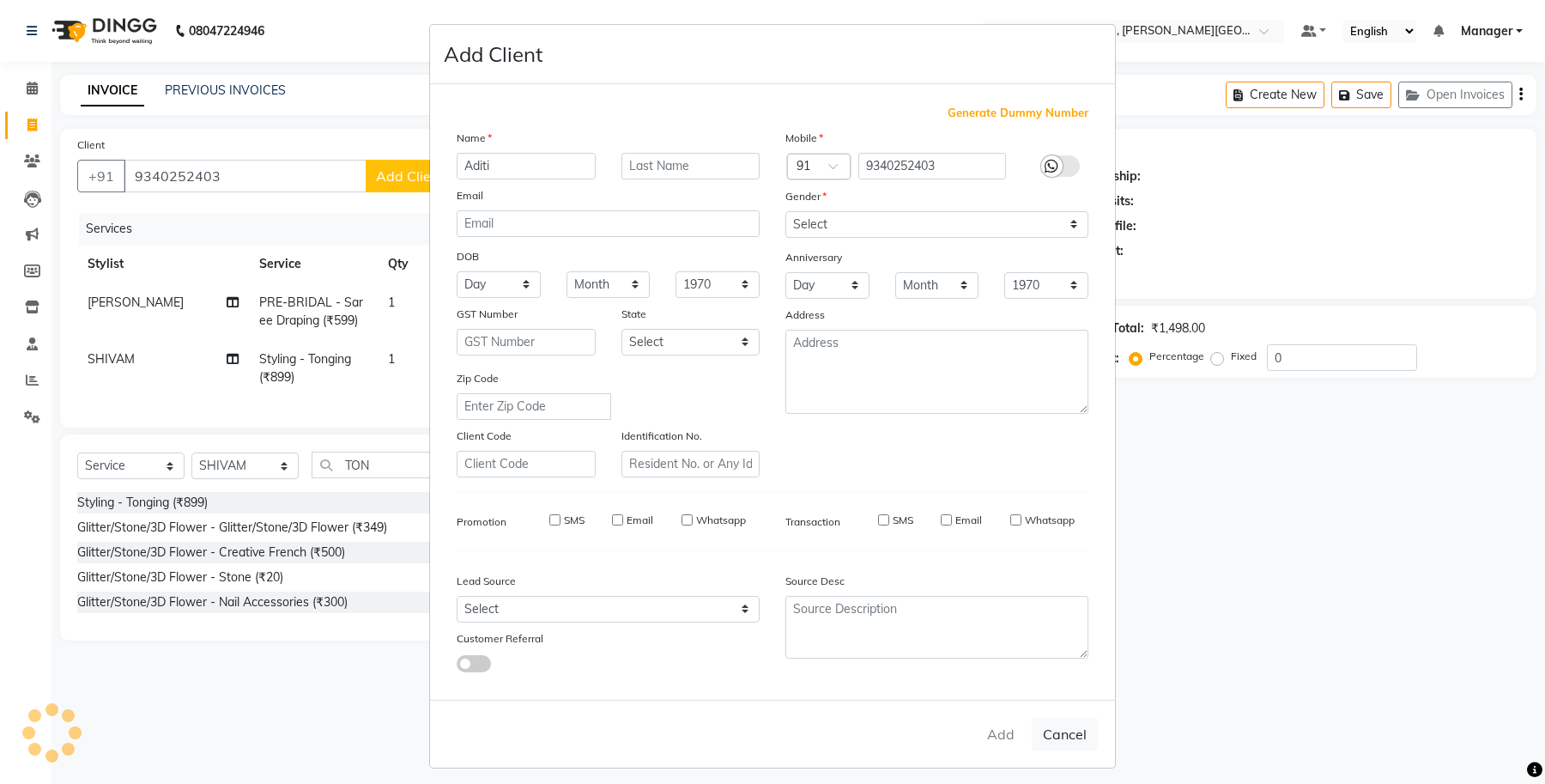
checkbox input "false"
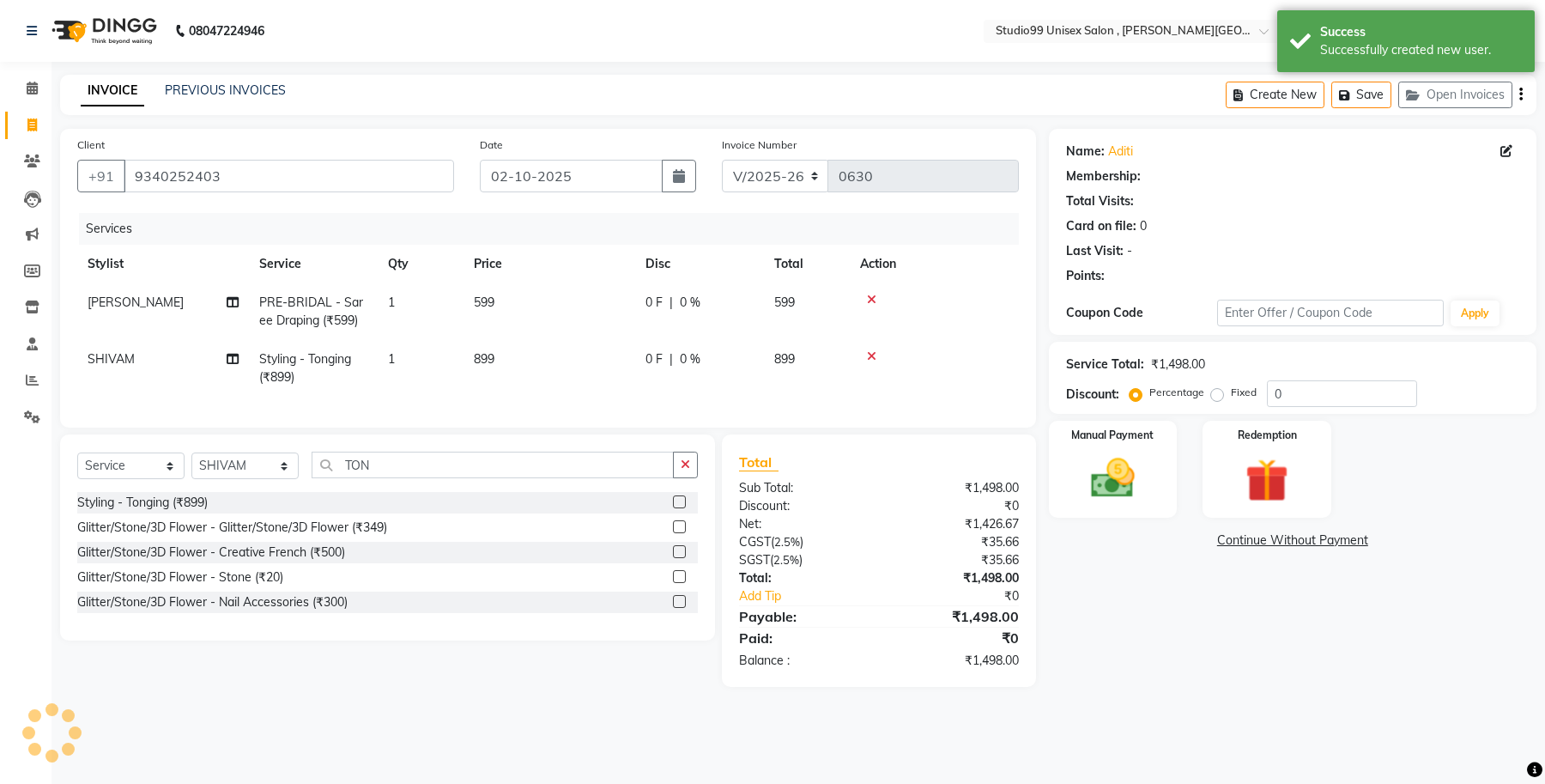
select select "1: Object"
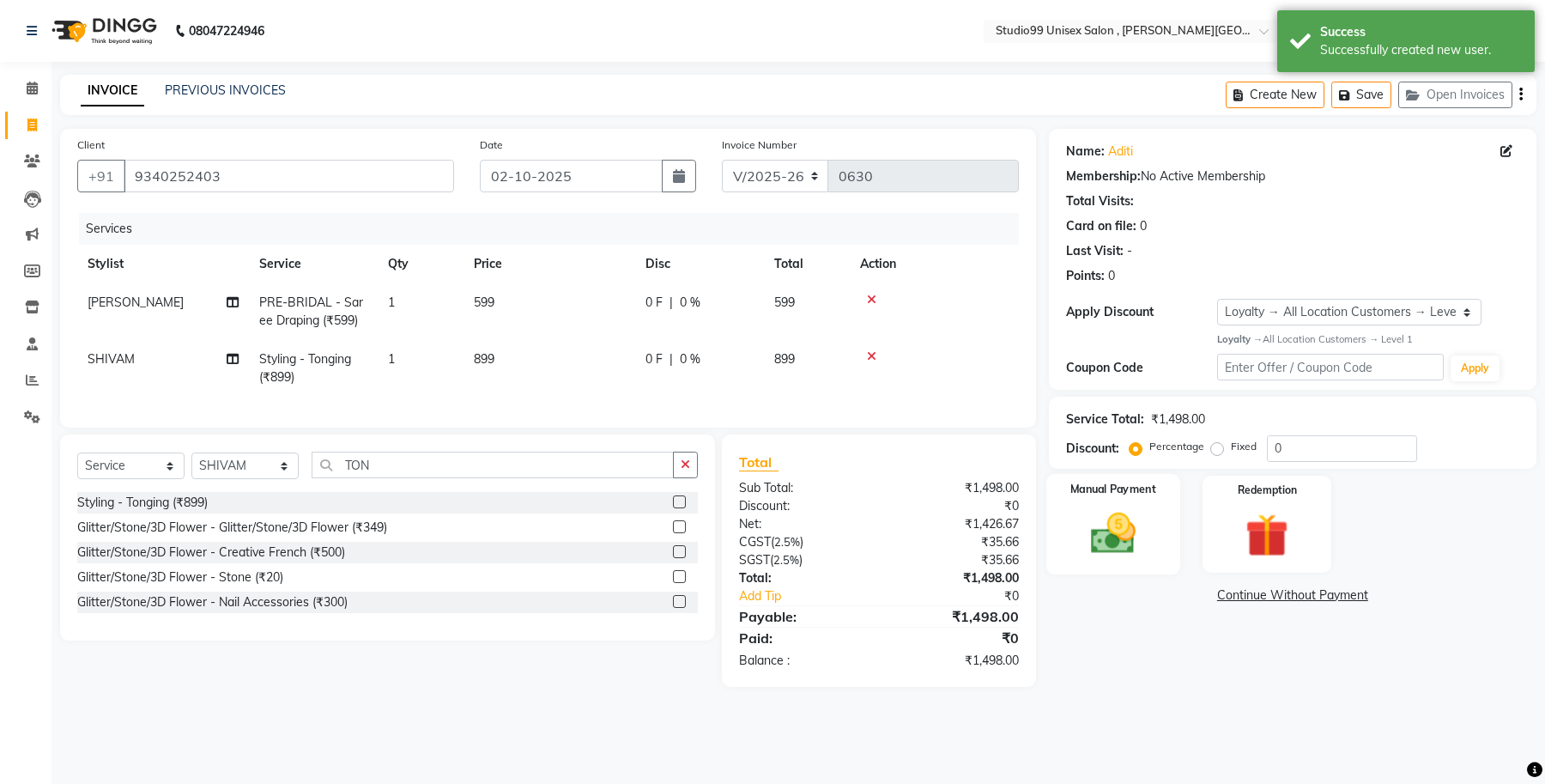
click at [1126, 534] on img at bounding box center [1113, 533] width 73 height 52
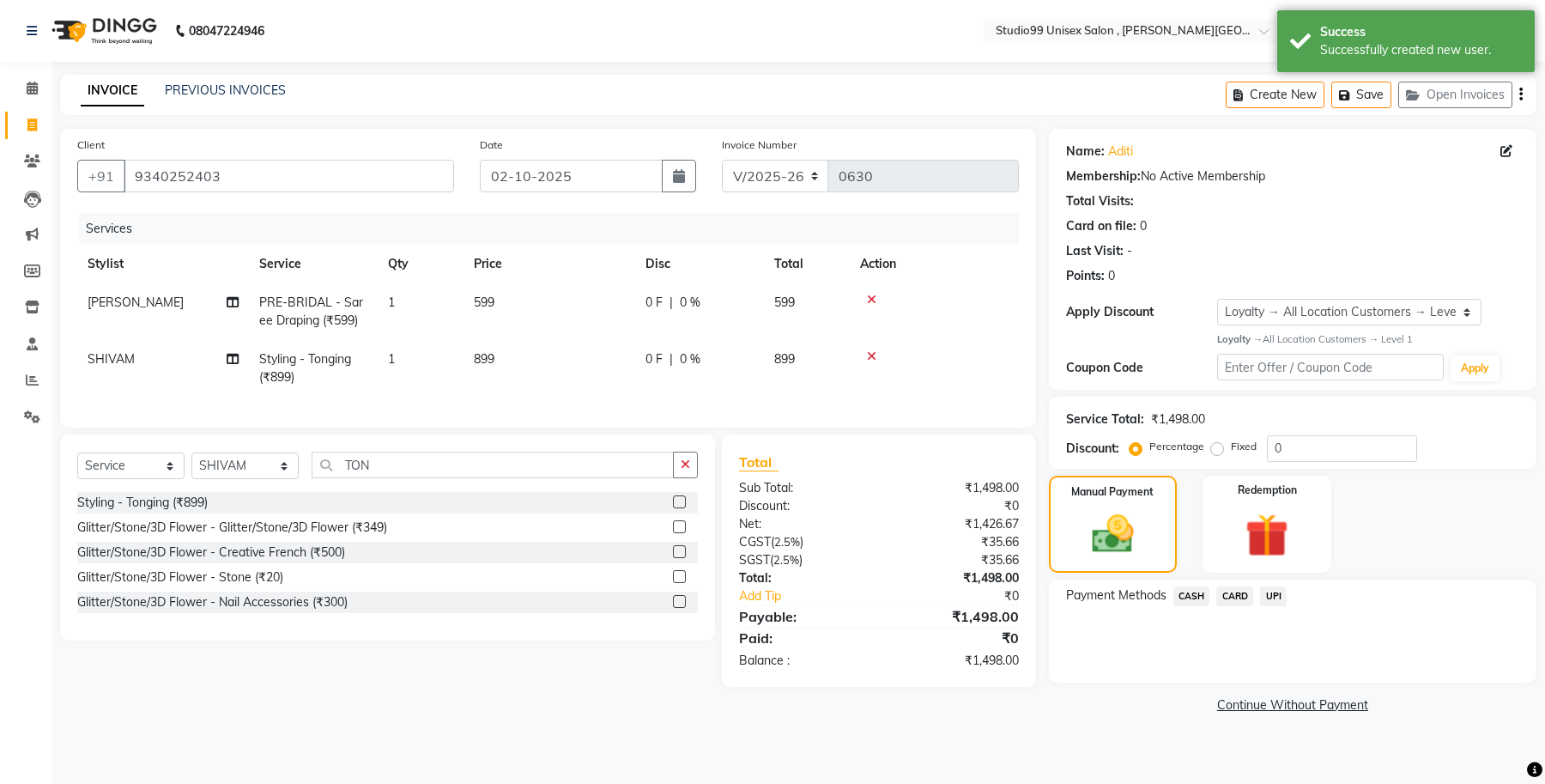
click at [1272, 596] on span "UPI" at bounding box center [1273, 595] width 26 height 20
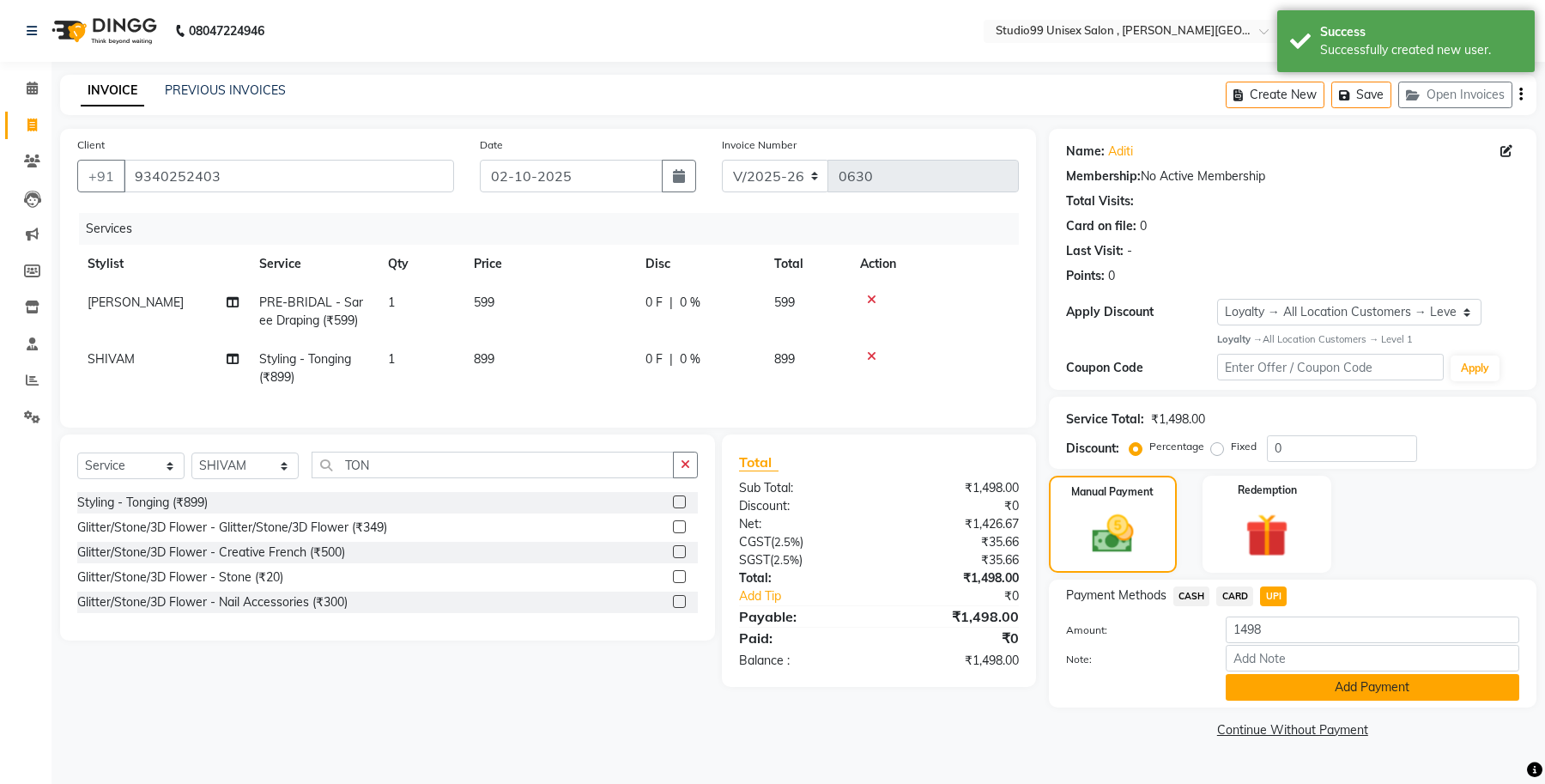
click at [1328, 693] on button "Add Payment" at bounding box center [1372, 687] width 294 height 26
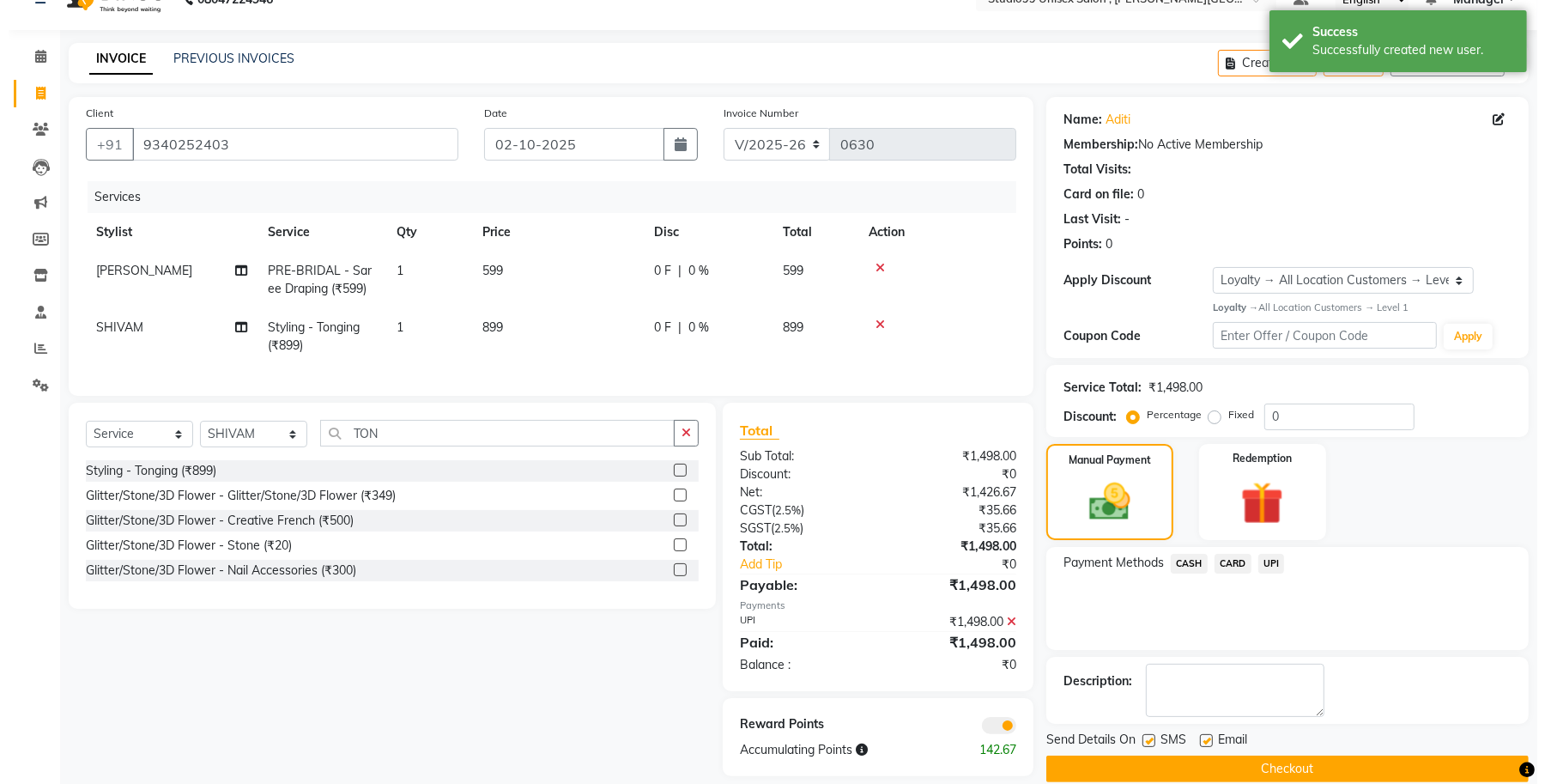
scroll to position [64, 0]
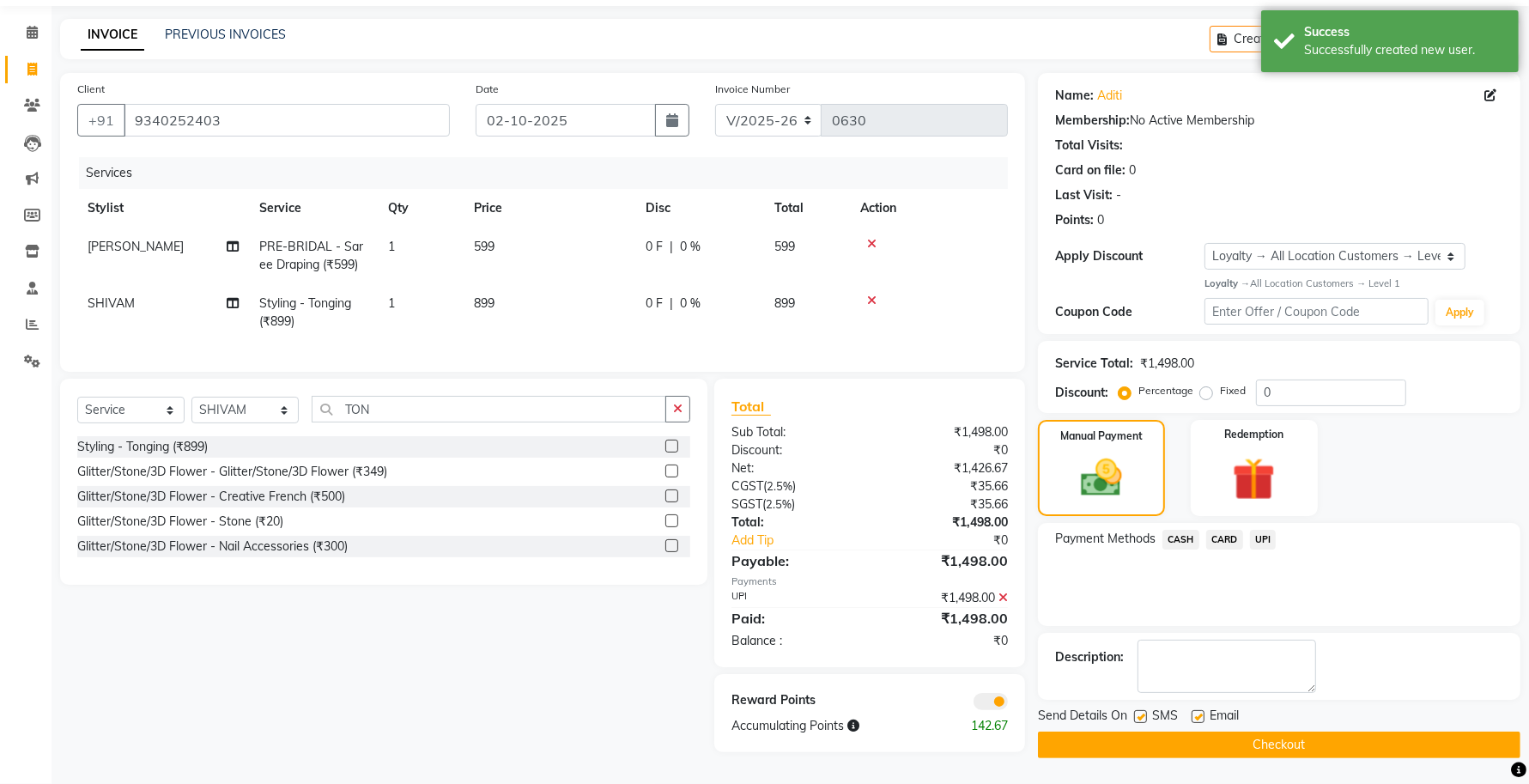
click at [987, 707] on span at bounding box center [991, 701] width 34 height 17
click at [1008, 704] on input "checkbox" at bounding box center [1008, 704] width 0 height 0
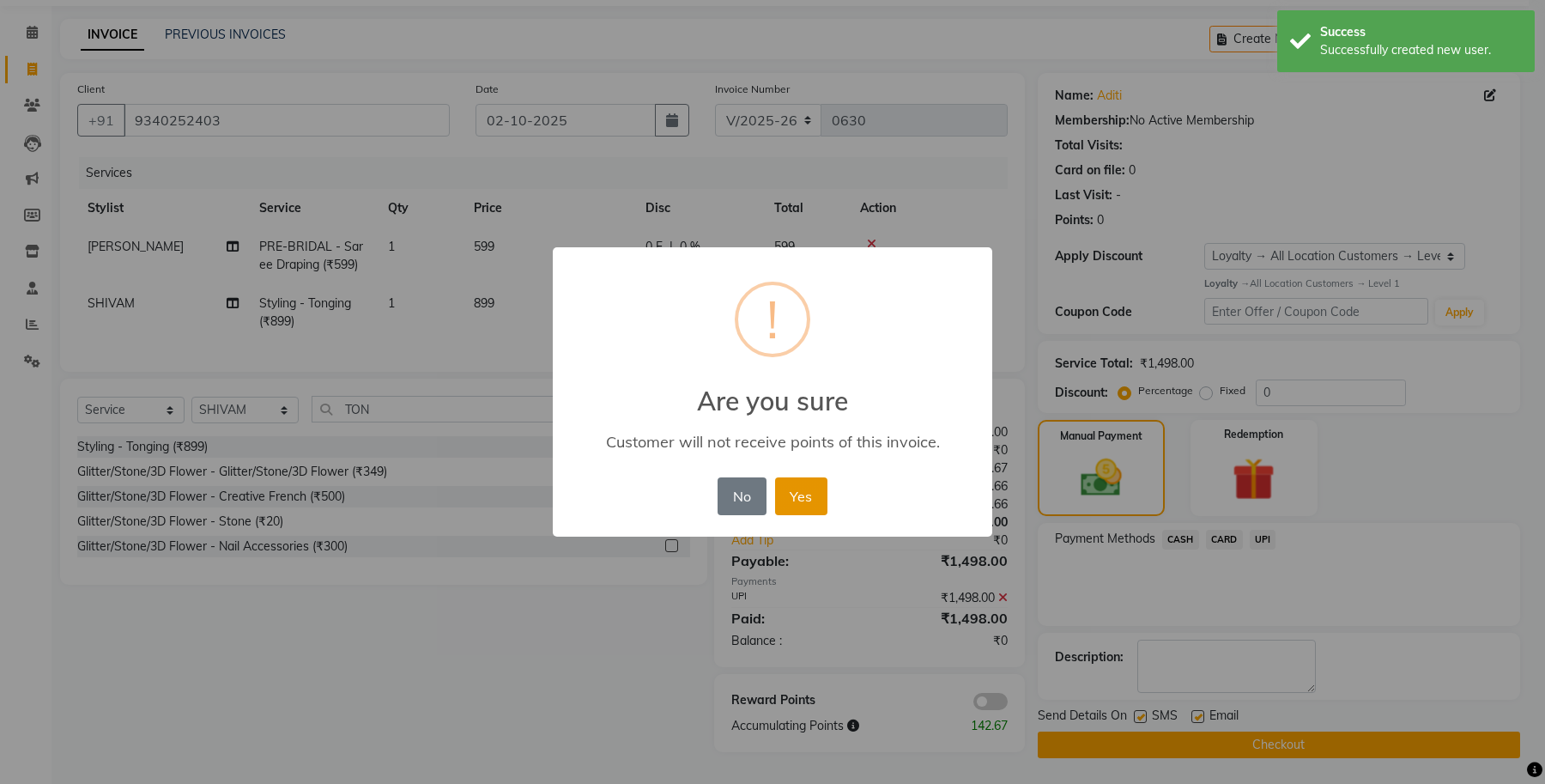
click at [808, 482] on button "Yes" at bounding box center [800, 496] width 52 height 38
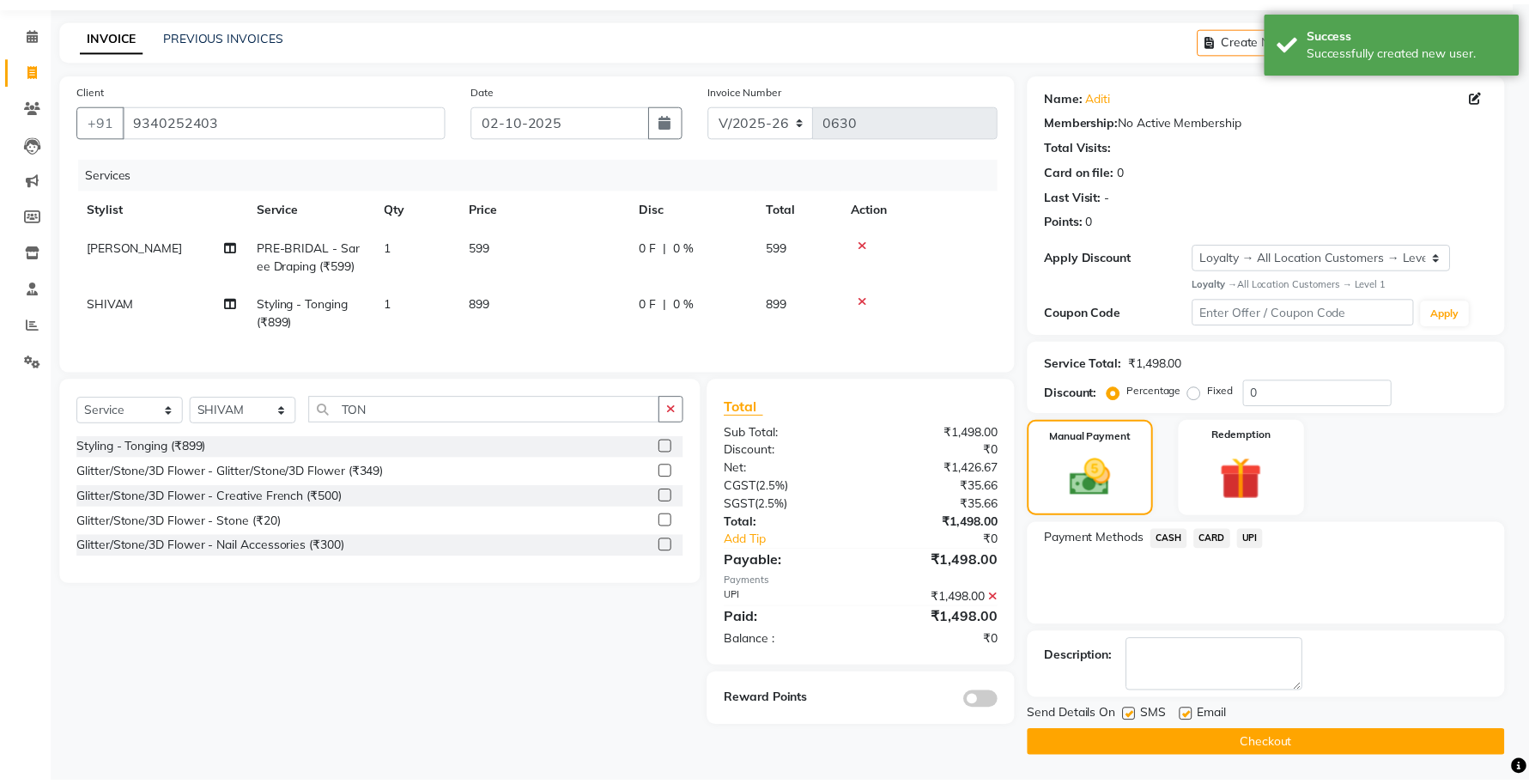
scroll to position [56, 0]
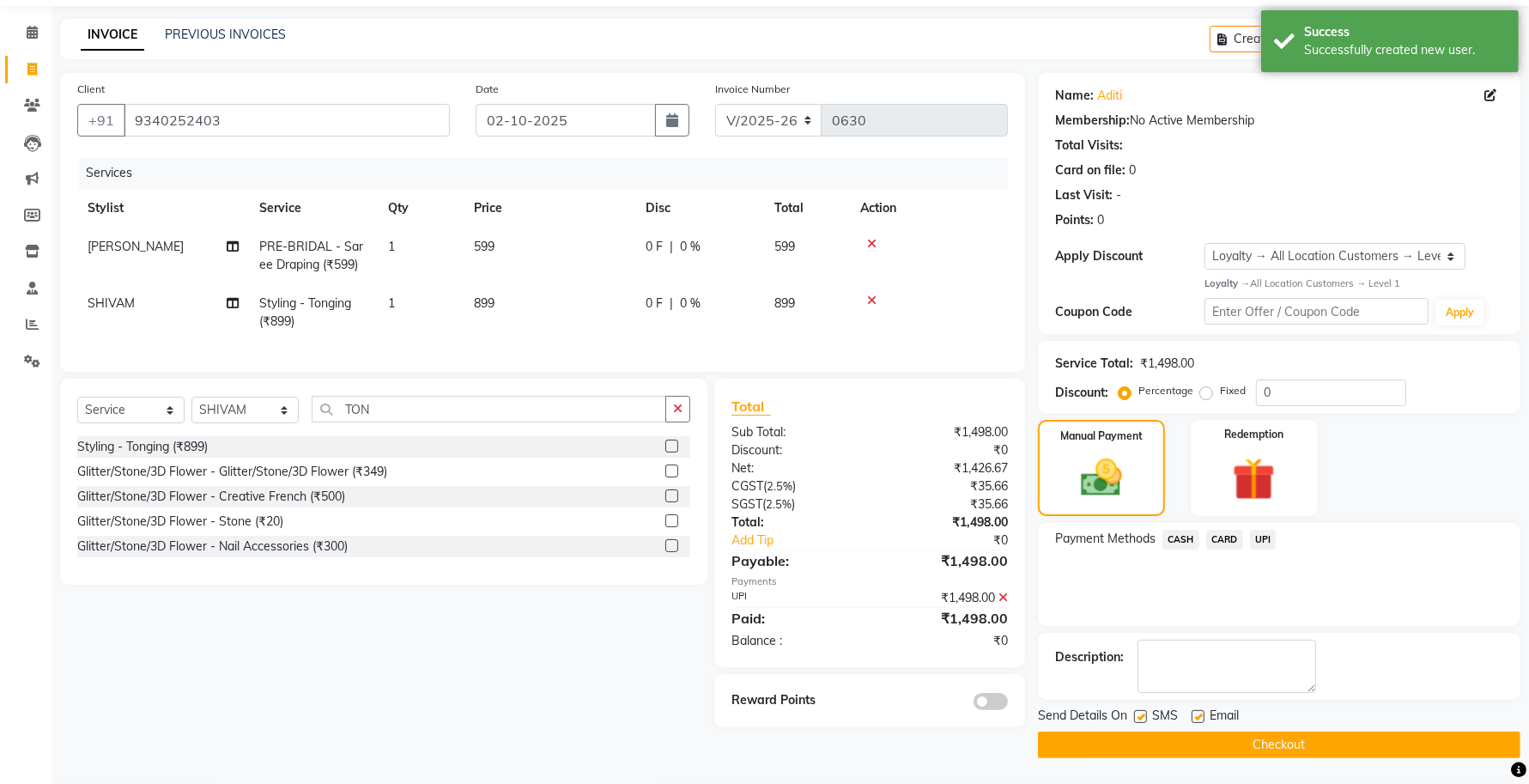
click at [1294, 747] on button "Checkout" at bounding box center [1279, 744] width 482 height 26
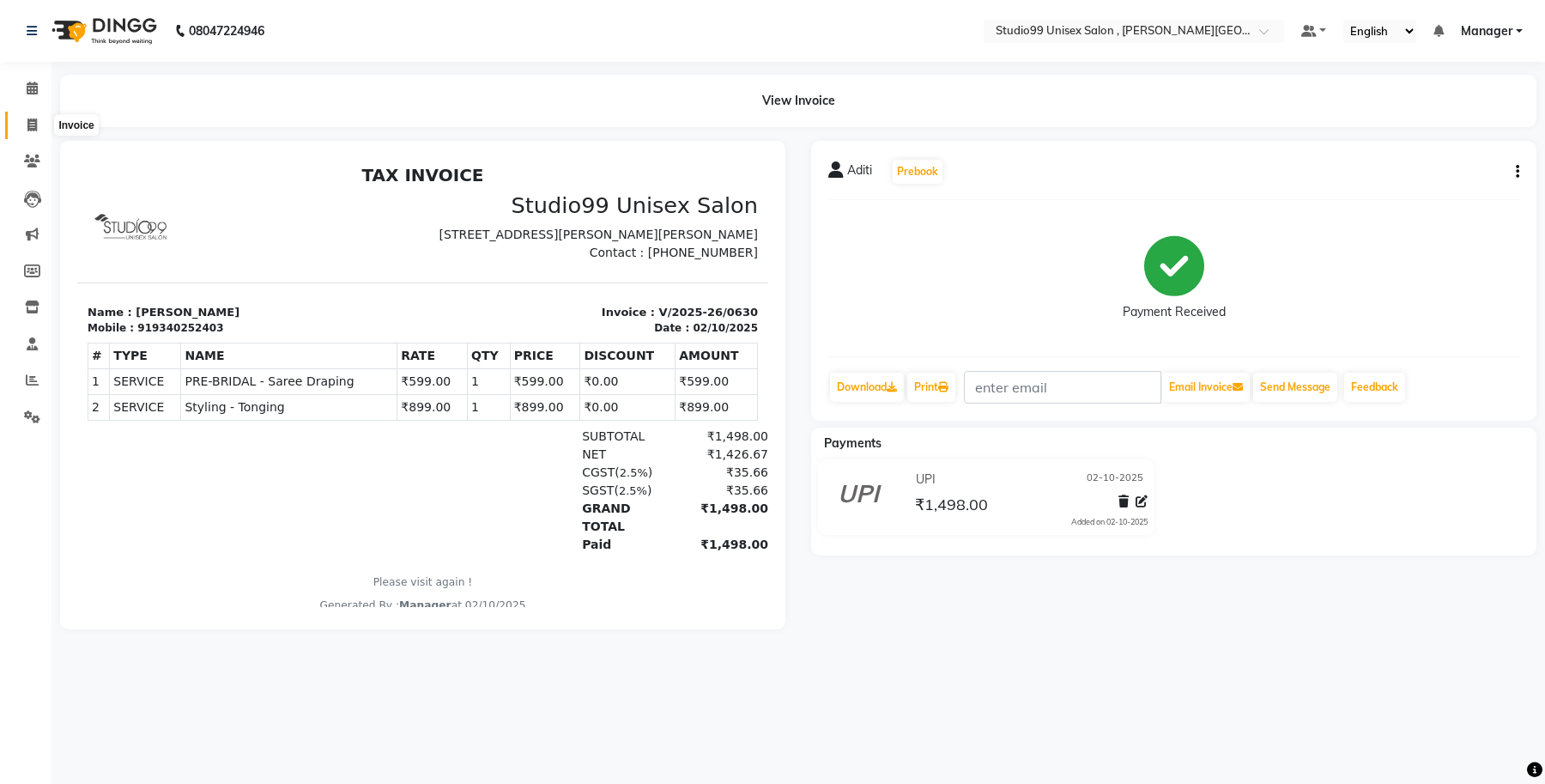
click at [36, 125] on icon at bounding box center [32, 125] width 9 height 13
select select "service"
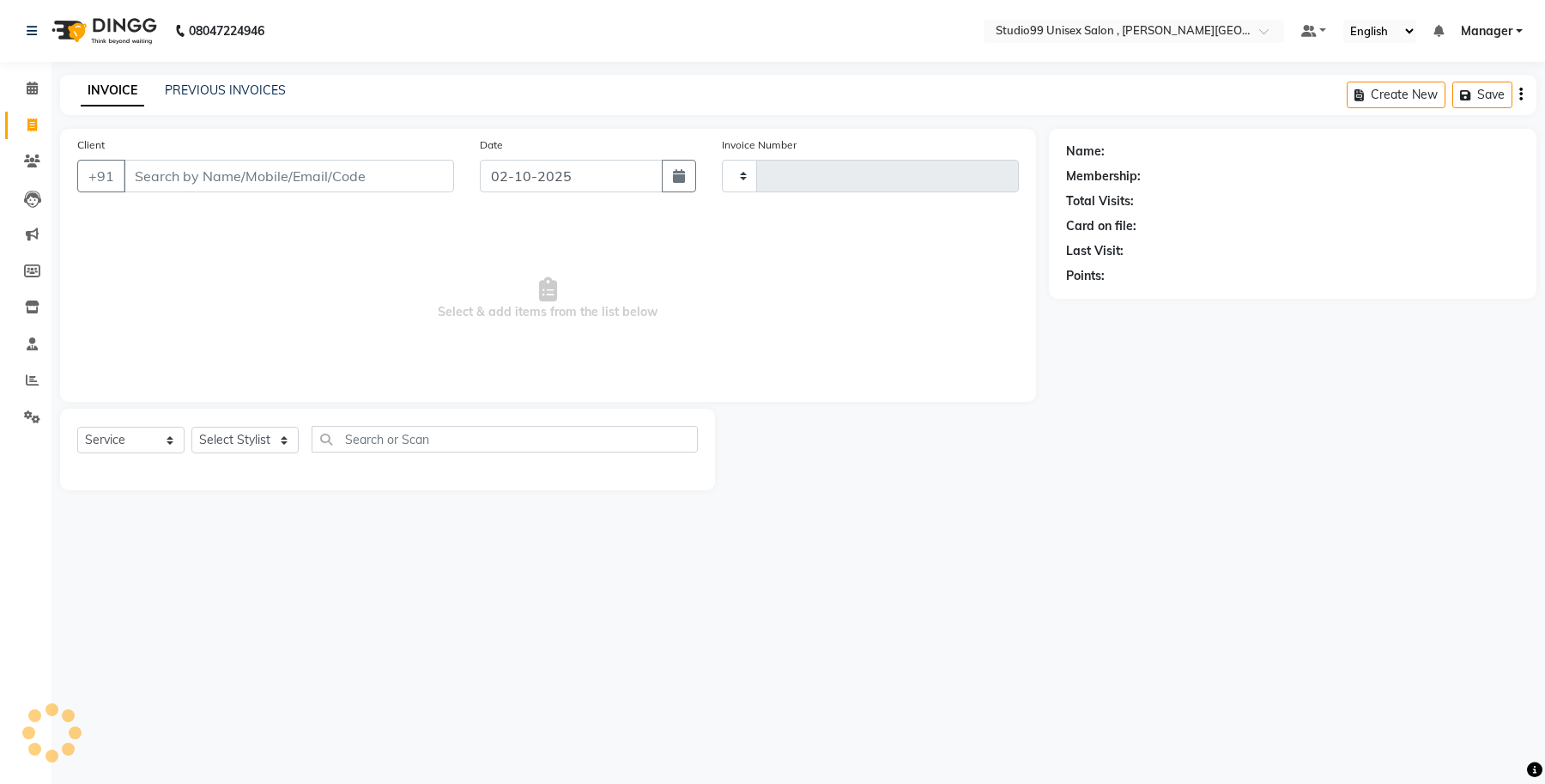
type input "0631"
select select "7699"
click at [239, 82] on link "PREVIOUS INVOICES" at bounding box center [226, 90] width 121 height 15
